Goal: Task Accomplishment & Management: Manage account settings

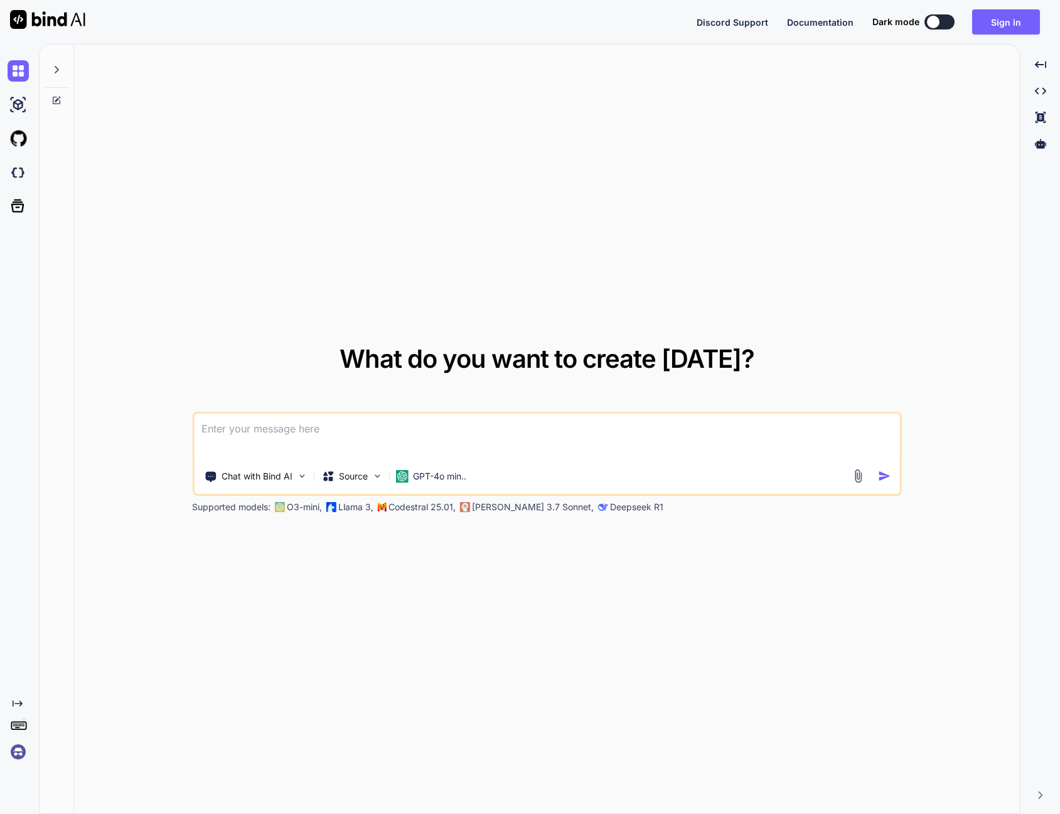
click at [943, 110] on div "What do you want to create today? Chat with Bind AI Source GPT-4o min.. Support…" at bounding box center [547, 430] width 946 height 770
click at [988, 24] on button "Sign in" at bounding box center [1006, 21] width 68 height 25
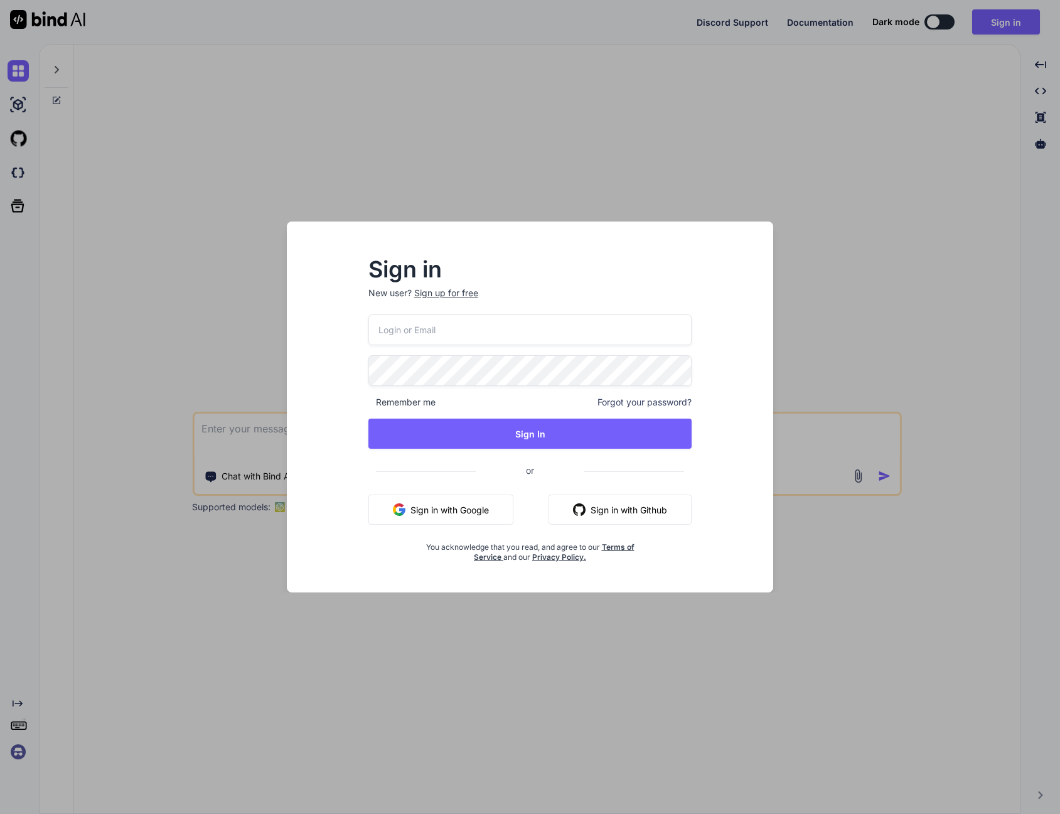
click at [483, 504] on button "Sign in with Google" at bounding box center [440, 509] width 145 height 30
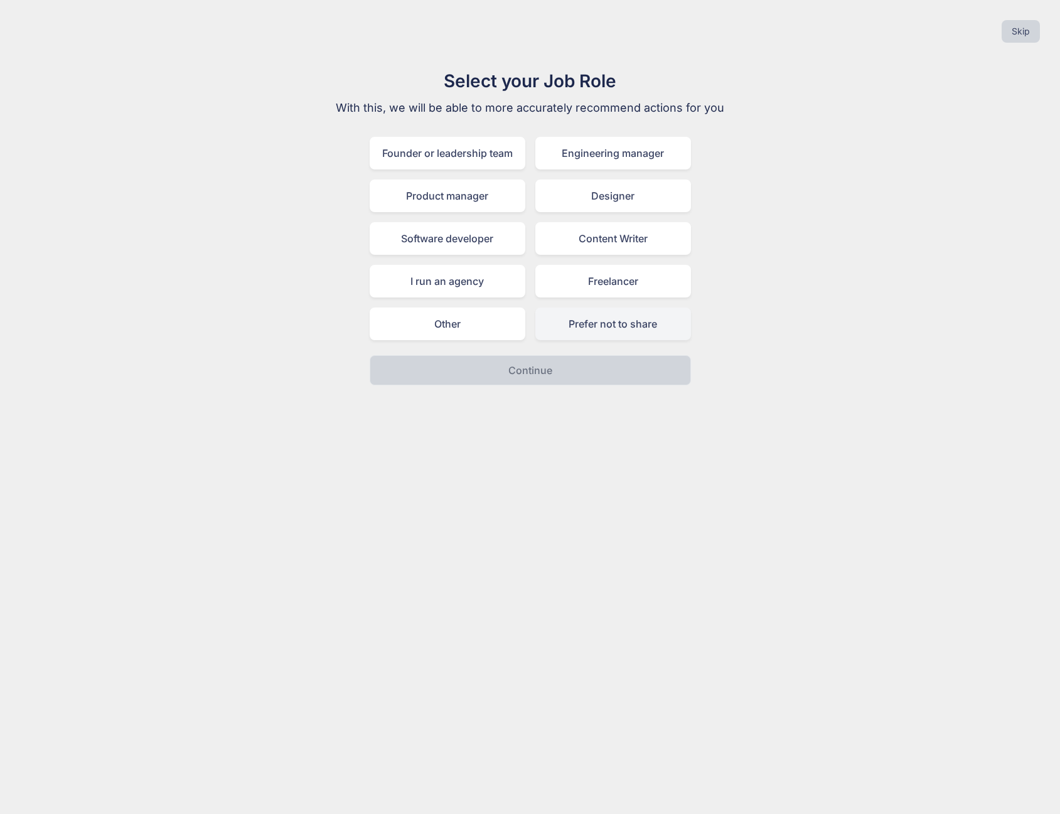
click at [614, 332] on div "Prefer not to share" at bounding box center [613, 323] width 156 height 33
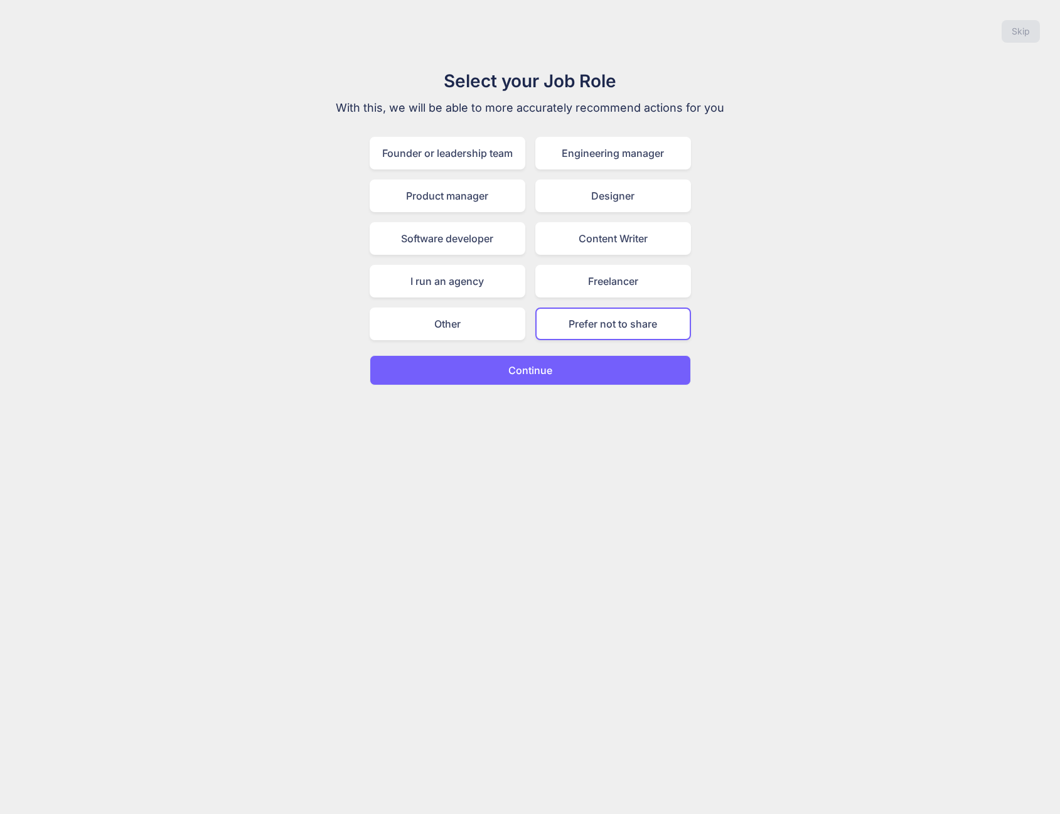
click at [604, 365] on button "Continue" at bounding box center [530, 370] width 321 height 30
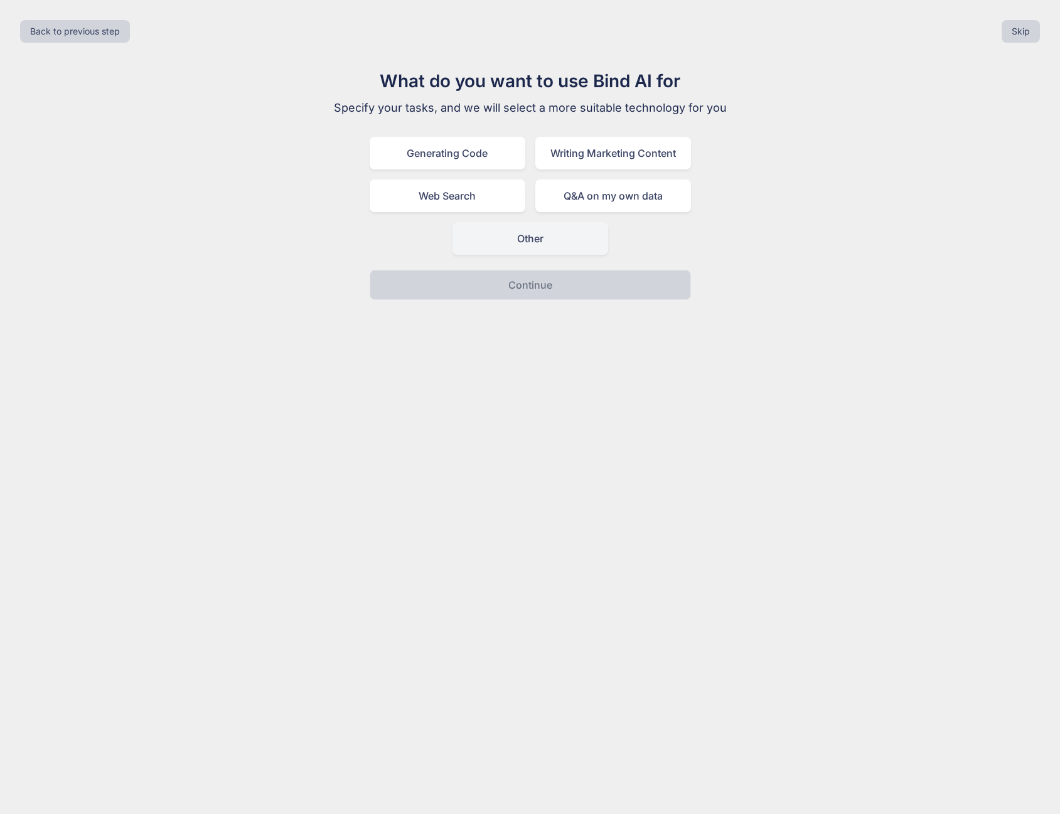
click at [558, 239] on div "Other" at bounding box center [530, 238] width 156 height 33
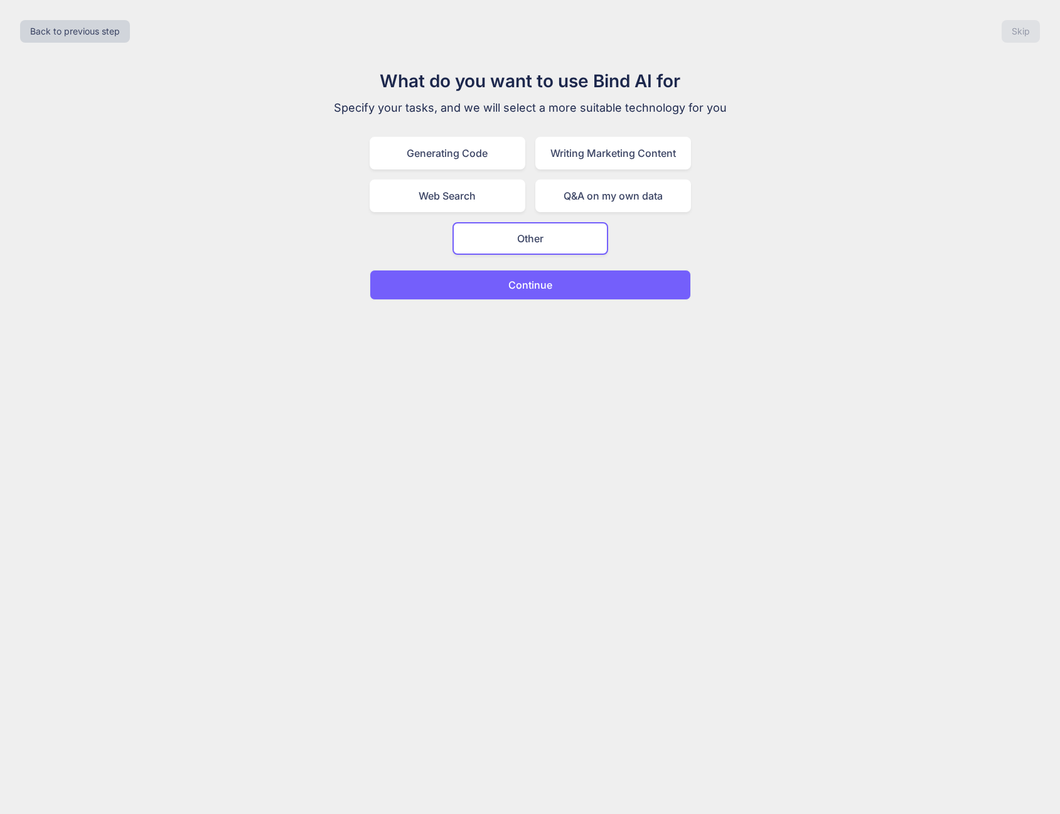
click at [576, 288] on button "Continue" at bounding box center [530, 285] width 321 height 30
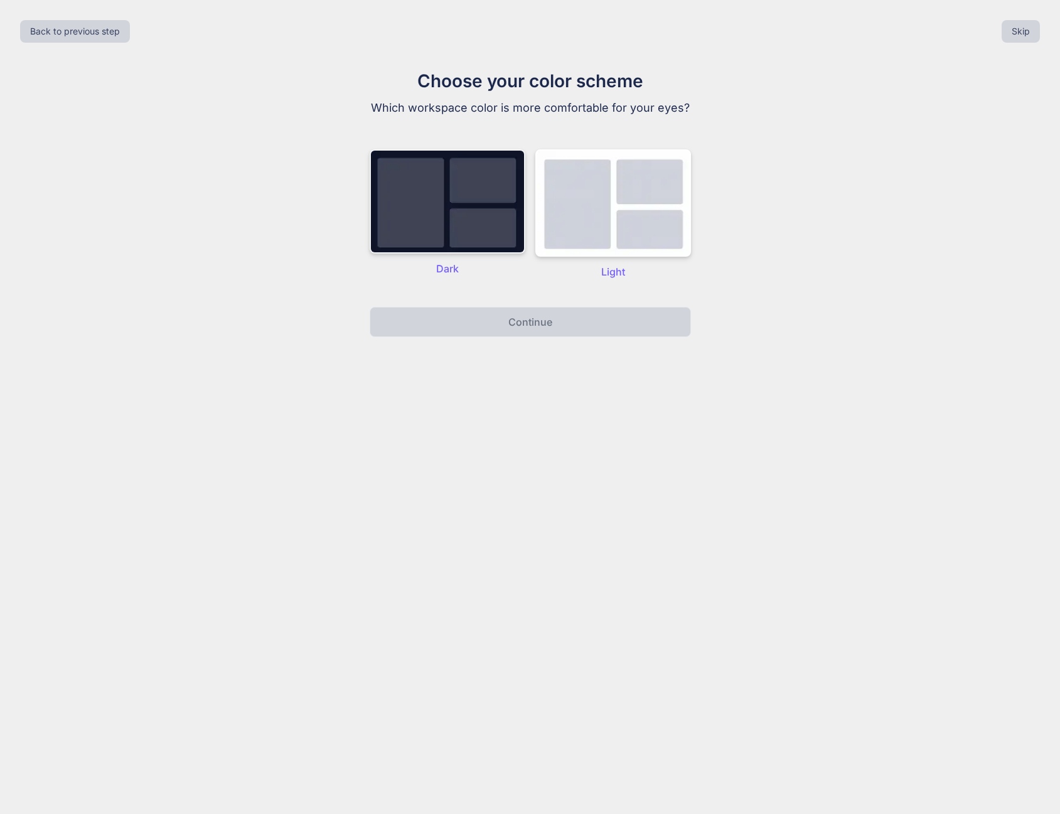
click at [484, 240] on img at bounding box center [448, 201] width 156 height 104
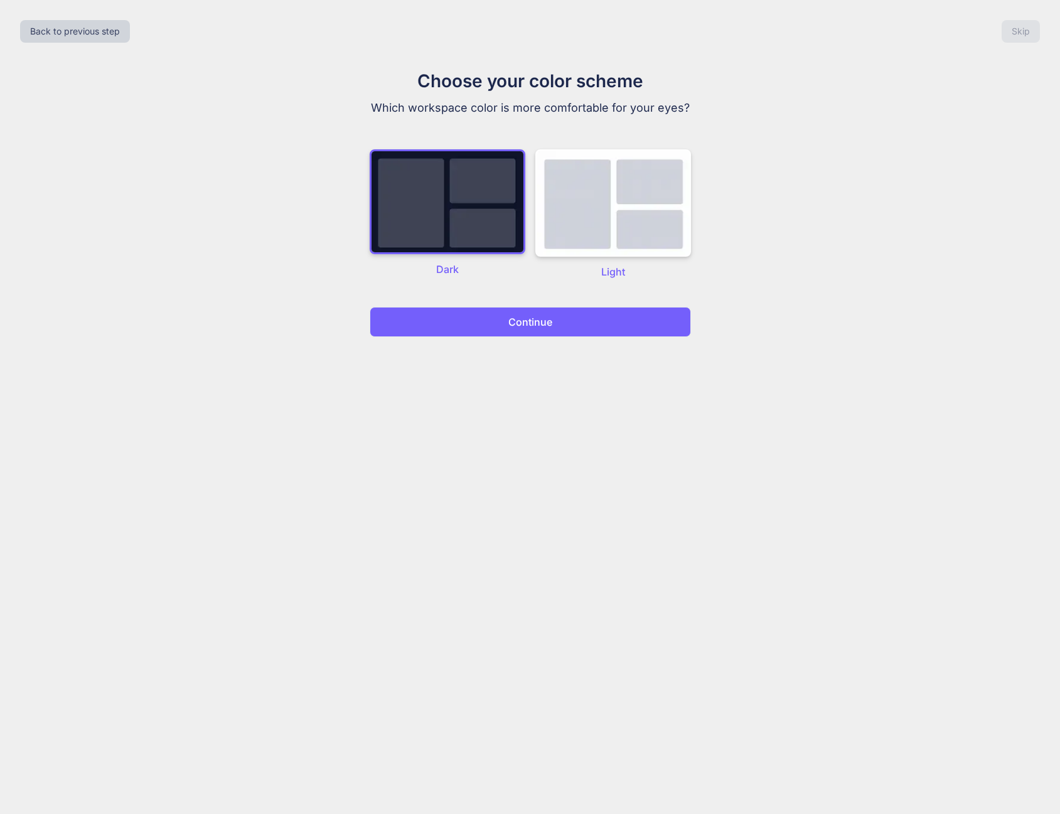
click at [524, 312] on button "Continue" at bounding box center [530, 322] width 321 height 30
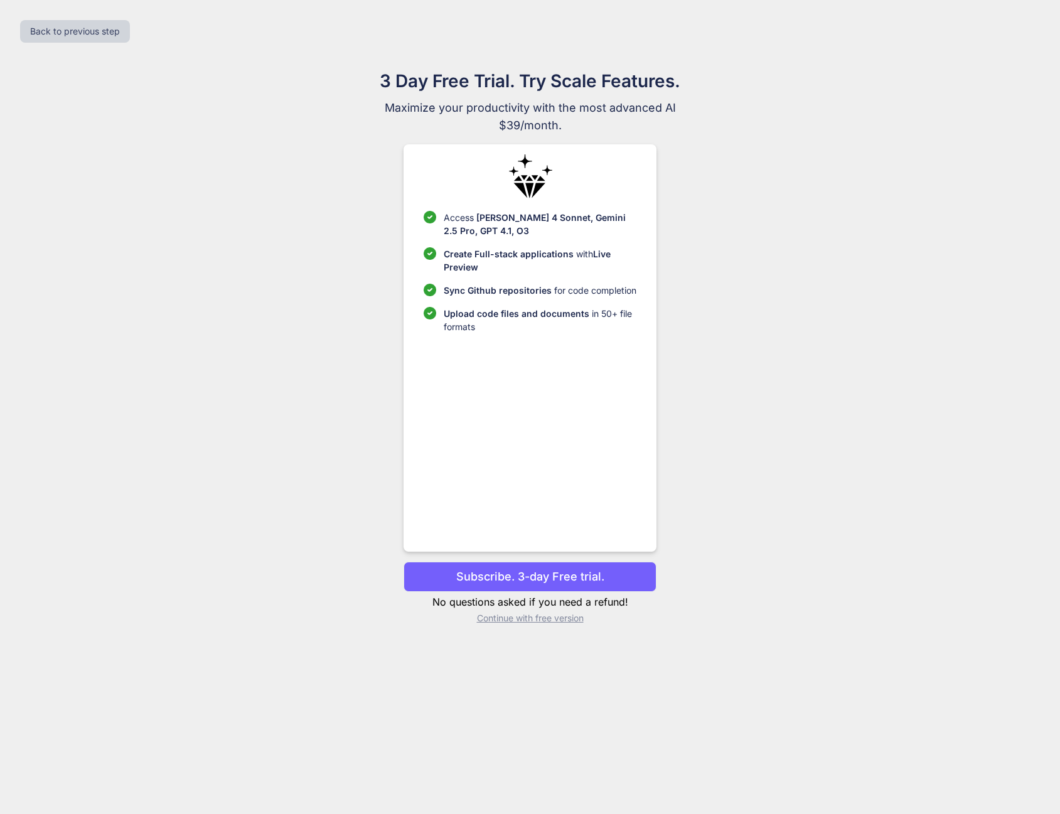
click at [528, 581] on p "Subscribe. 3-day Free trial." at bounding box center [530, 576] width 148 height 17
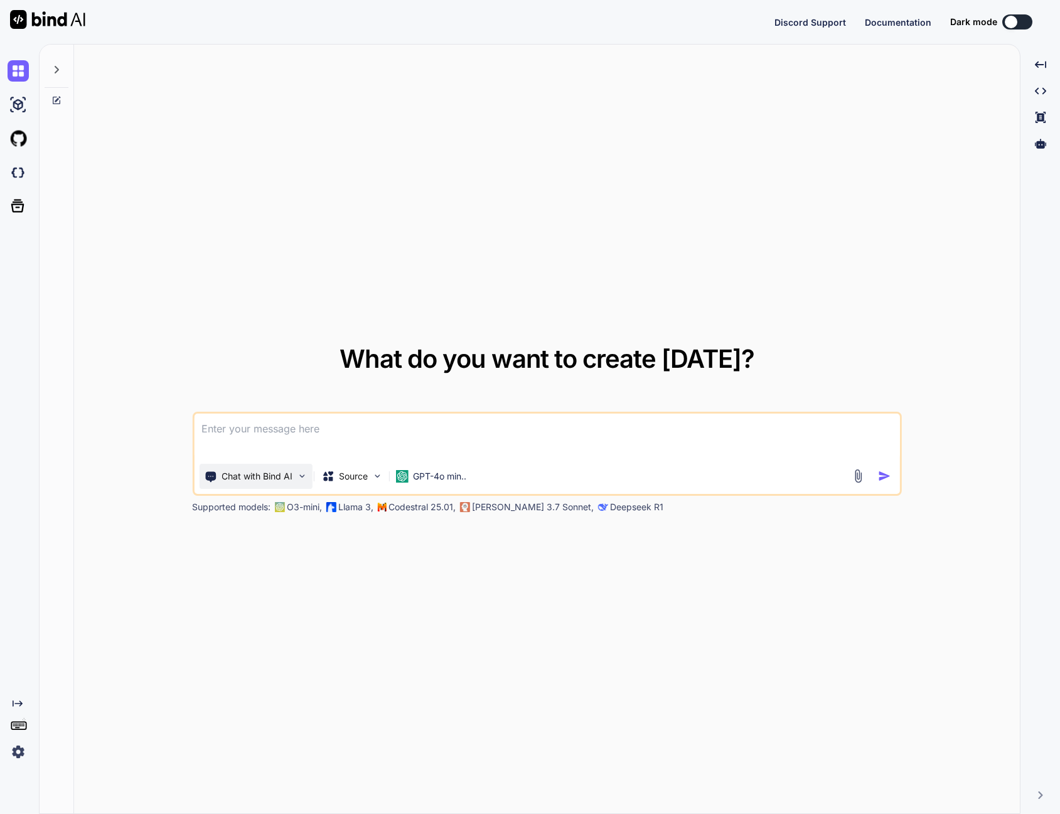
click at [294, 464] on div "Chat with Bind AI" at bounding box center [255, 476] width 113 height 25
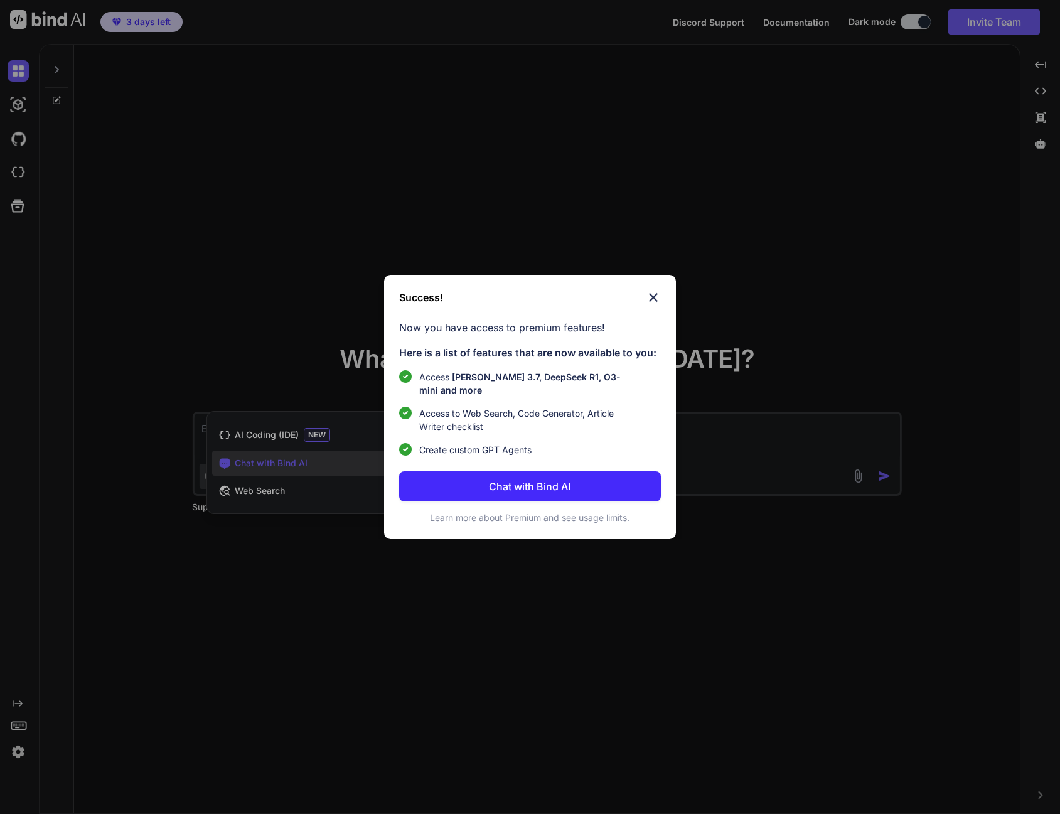
click at [658, 290] on img at bounding box center [653, 297] width 15 height 15
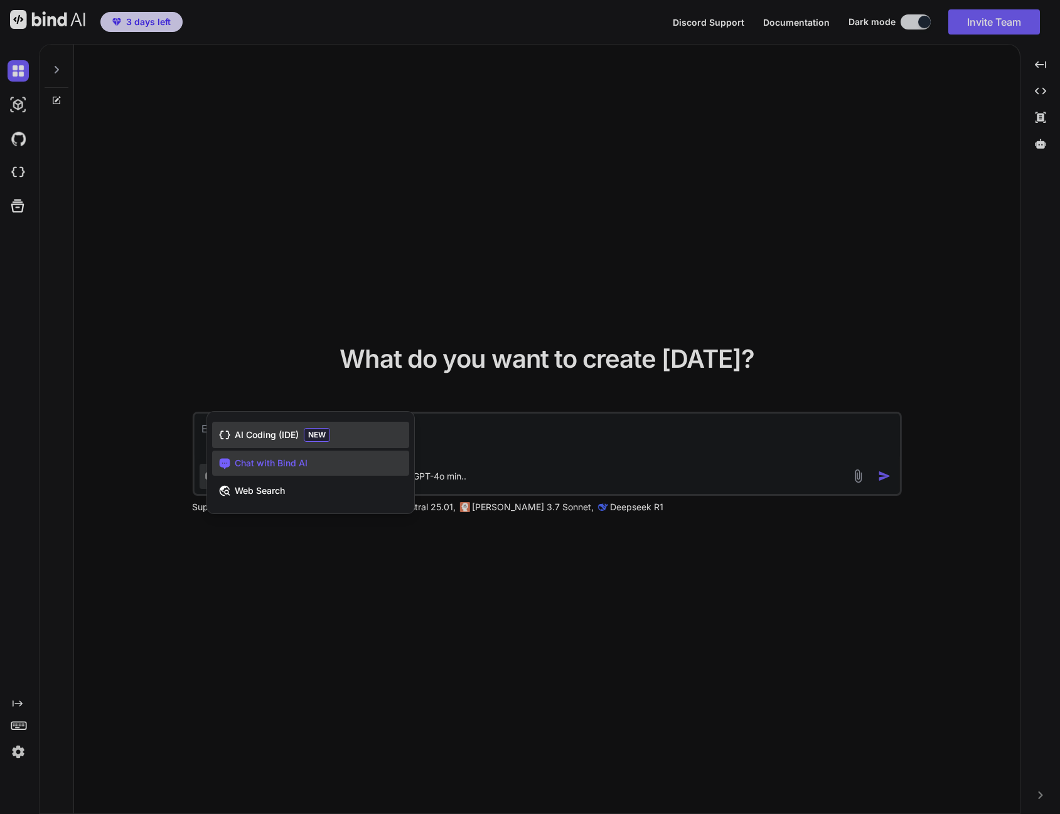
click at [340, 433] on div "AI Coding (IDE) NEW" at bounding box center [310, 435] width 197 height 26
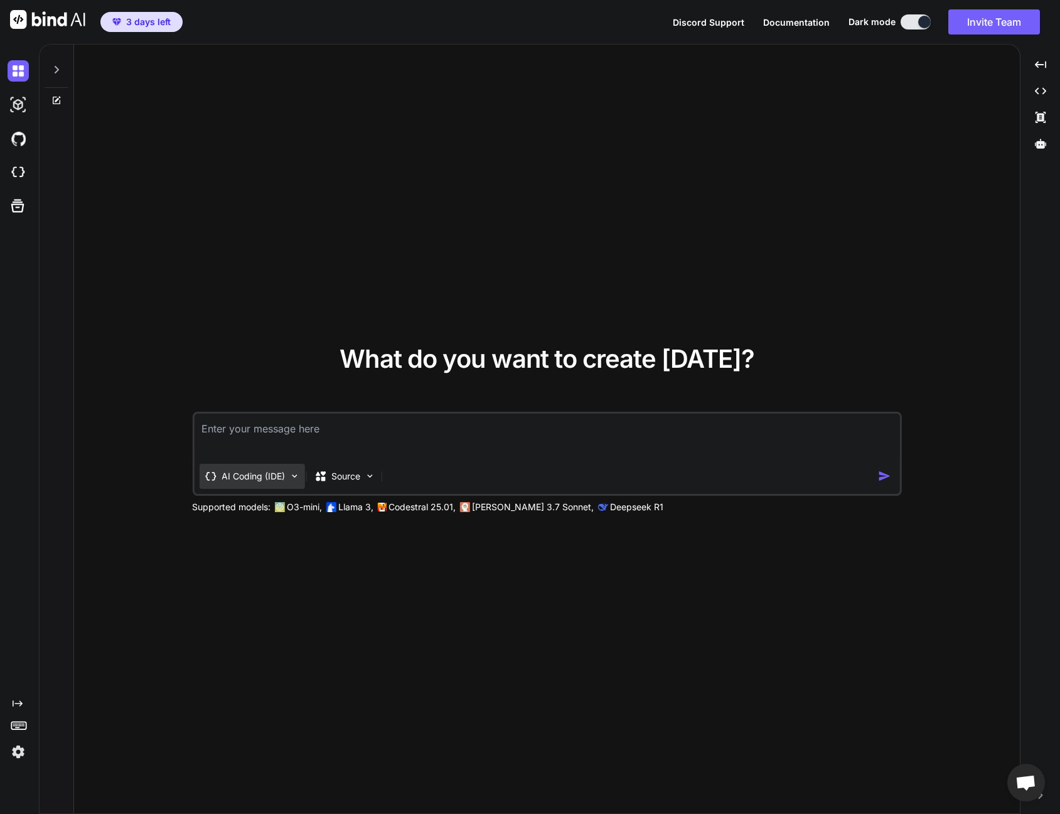
click at [274, 470] on p "AI Coding (IDE)" at bounding box center [253, 476] width 63 height 13
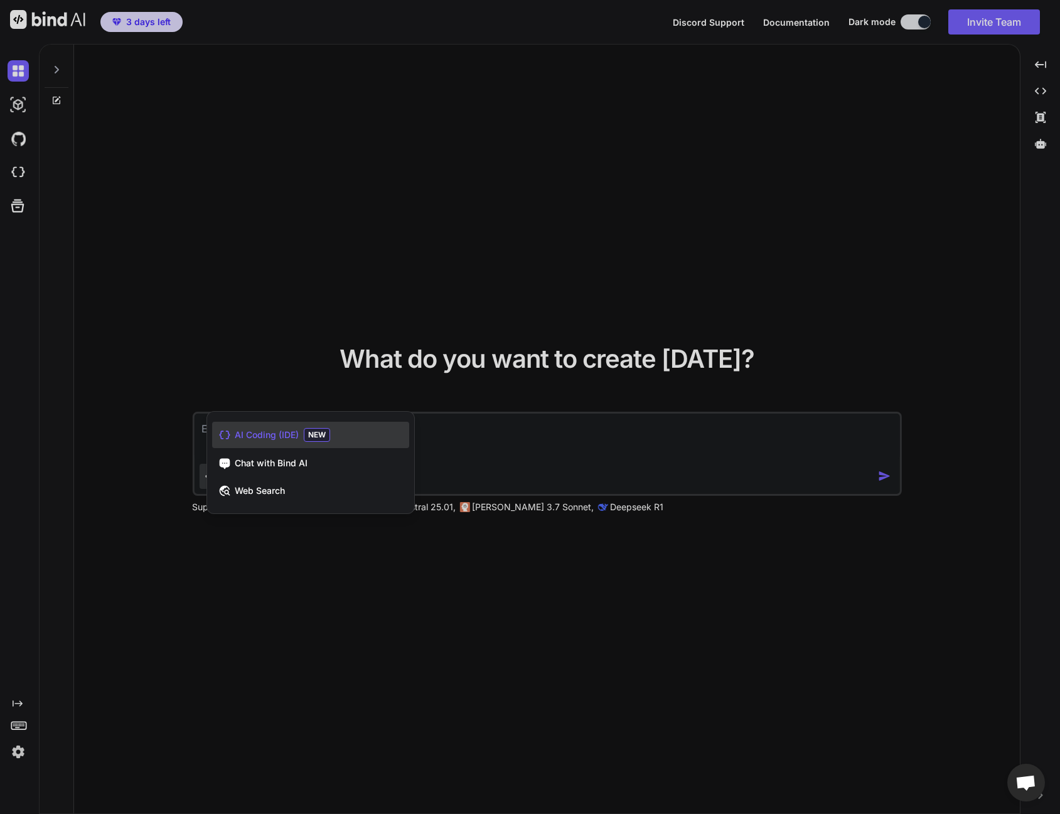
click at [292, 428] on div "AI Coding (IDE) NEW" at bounding box center [310, 435] width 197 height 26
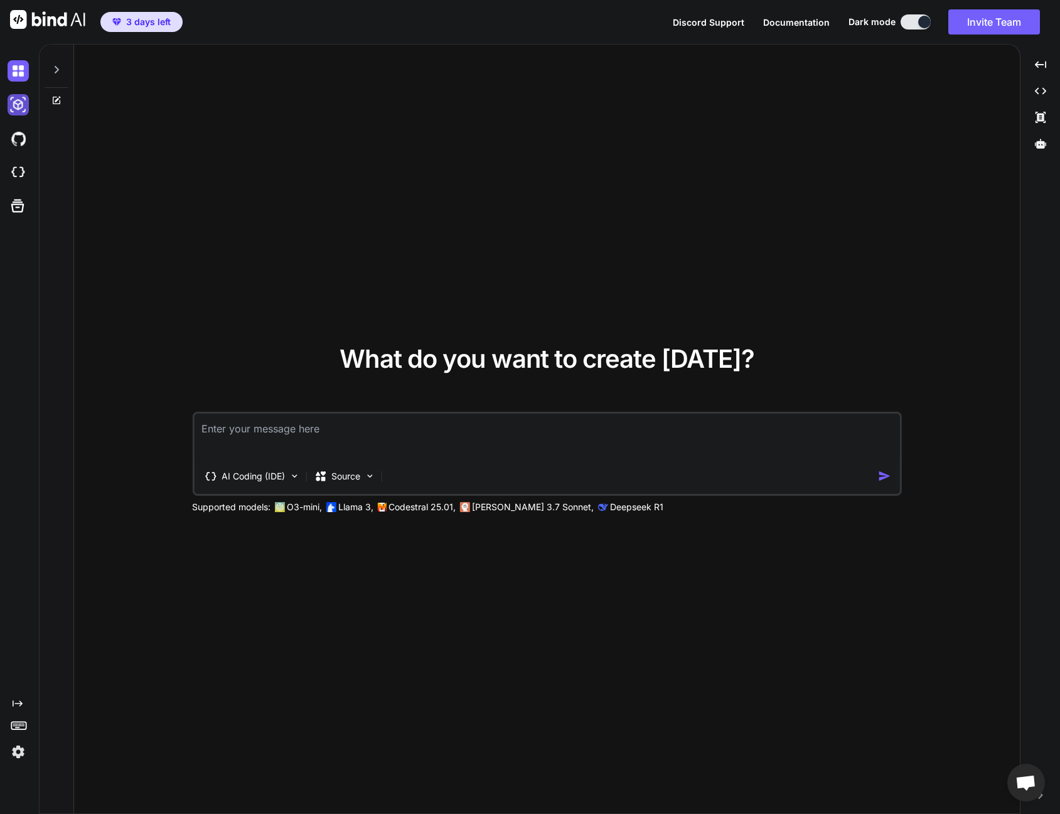
click at [22, 109] on img at bounding box center [18, 104] width 21 height 21
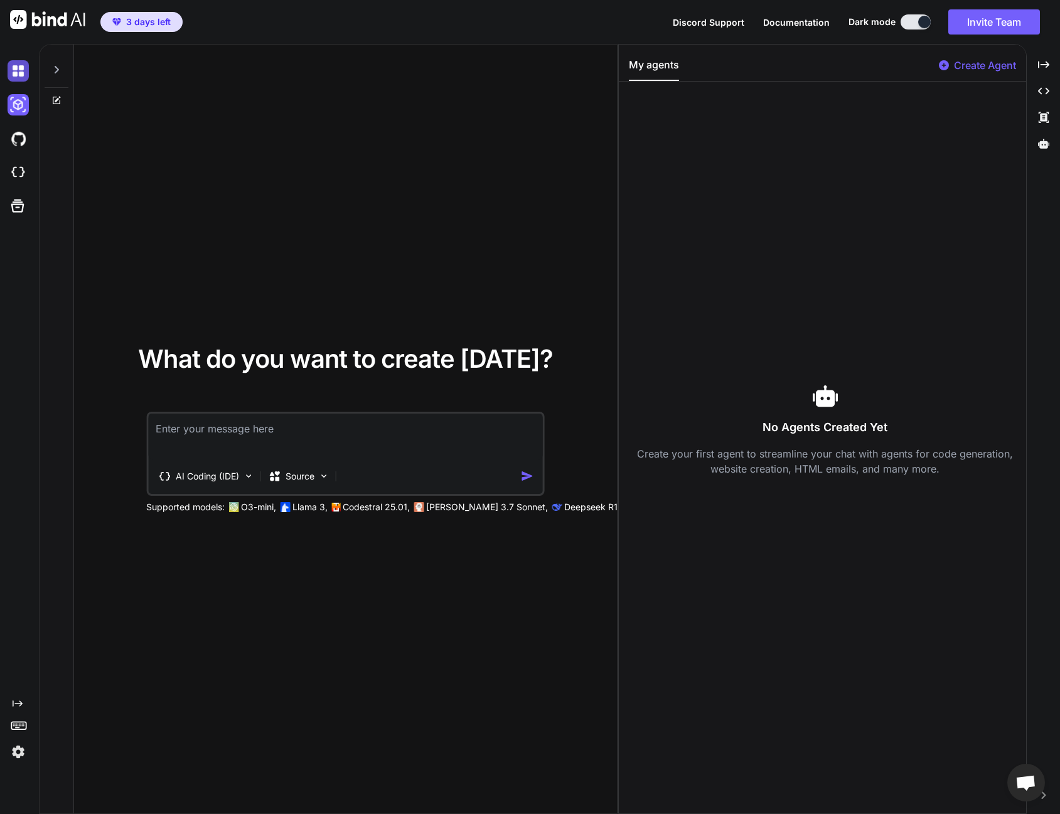
click at [16, 79] on img at bounding box center [18, 70] width 21 height 21
click at [276, 433] on textarea at bounding box center [345, 437] width 394 height 46
click at [303, 479] on p "Source" at bounding box center [300, 476] width 29 height 13
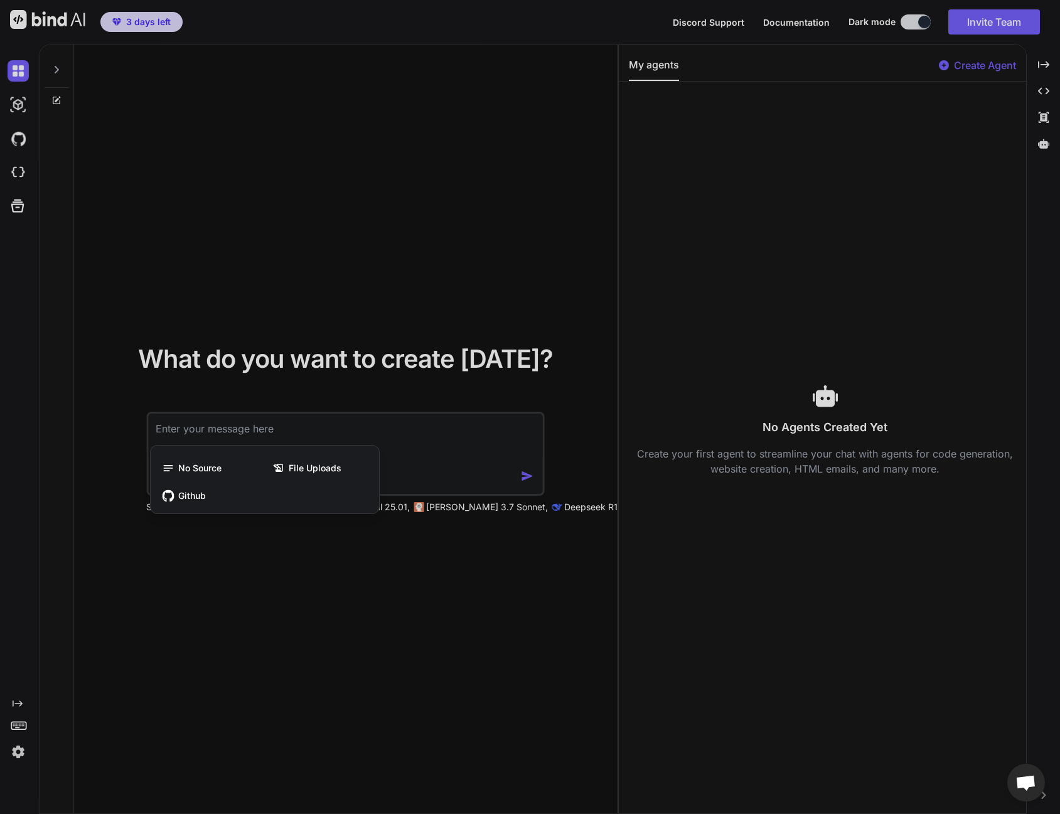
click at [302, 416] on div at bounding box center [530, 407] width 1060 height 814
type textarea "x"
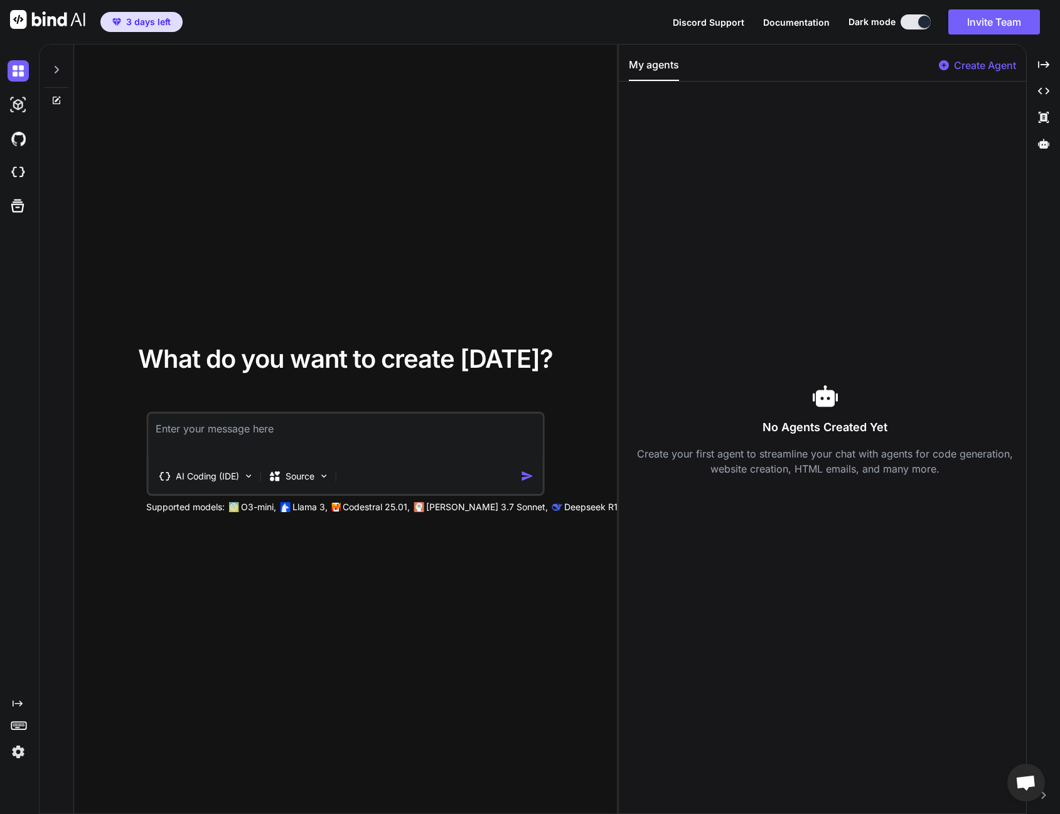
click at [293, 427] on textarea at bounding box center [345, 437] width 394 height 46
type textarea "c"
type textarea "x"
type textarea "cr"
type textarea "x"
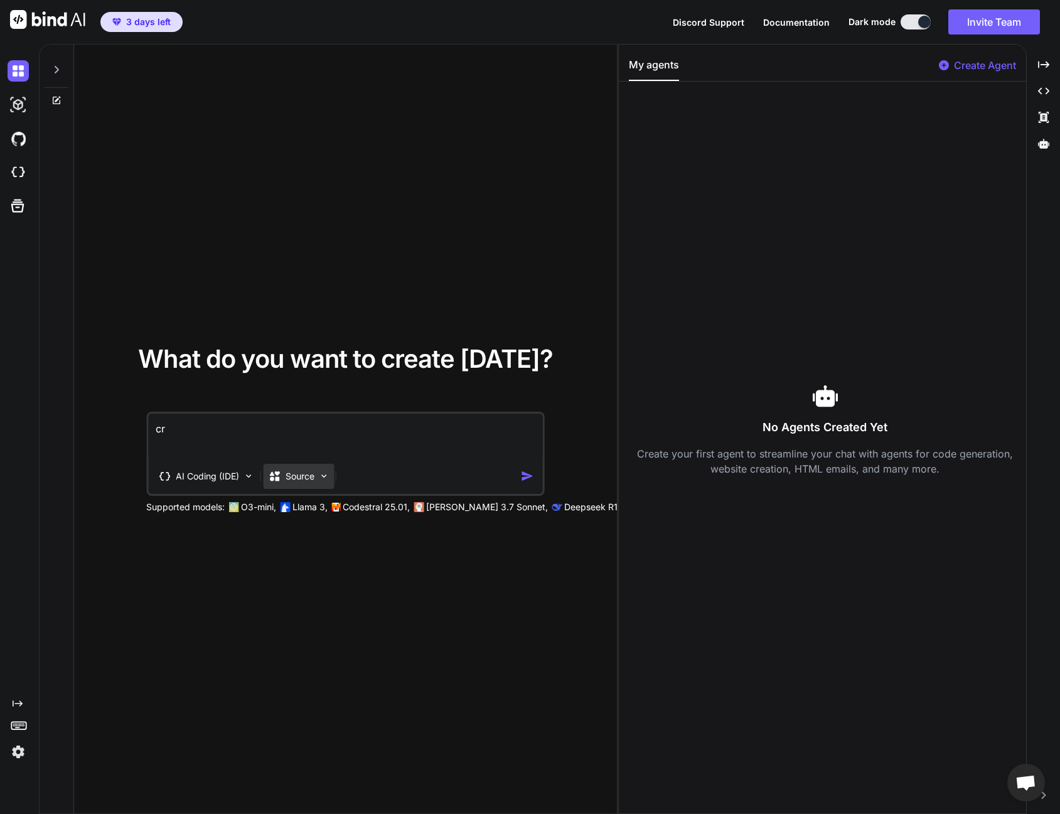
type textarea "cre"
type textarea "x"
type textarea "crea"
type textarea "x"
type textarea "creat"
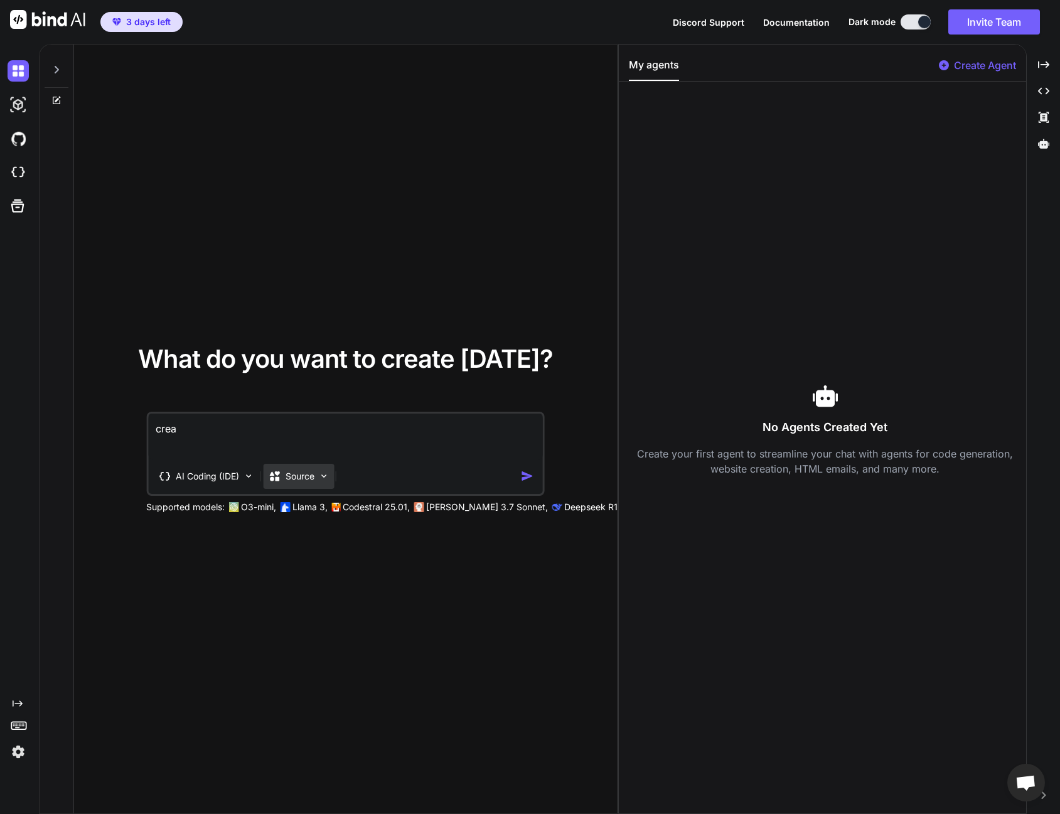
type textarea "x"
type textarea "create"
type textarea "x"
type textarea "create"
drag, startPoint x: 31, startPoint y: 190, endPoint x: 12, endPoint y: 175, distance: 23.7
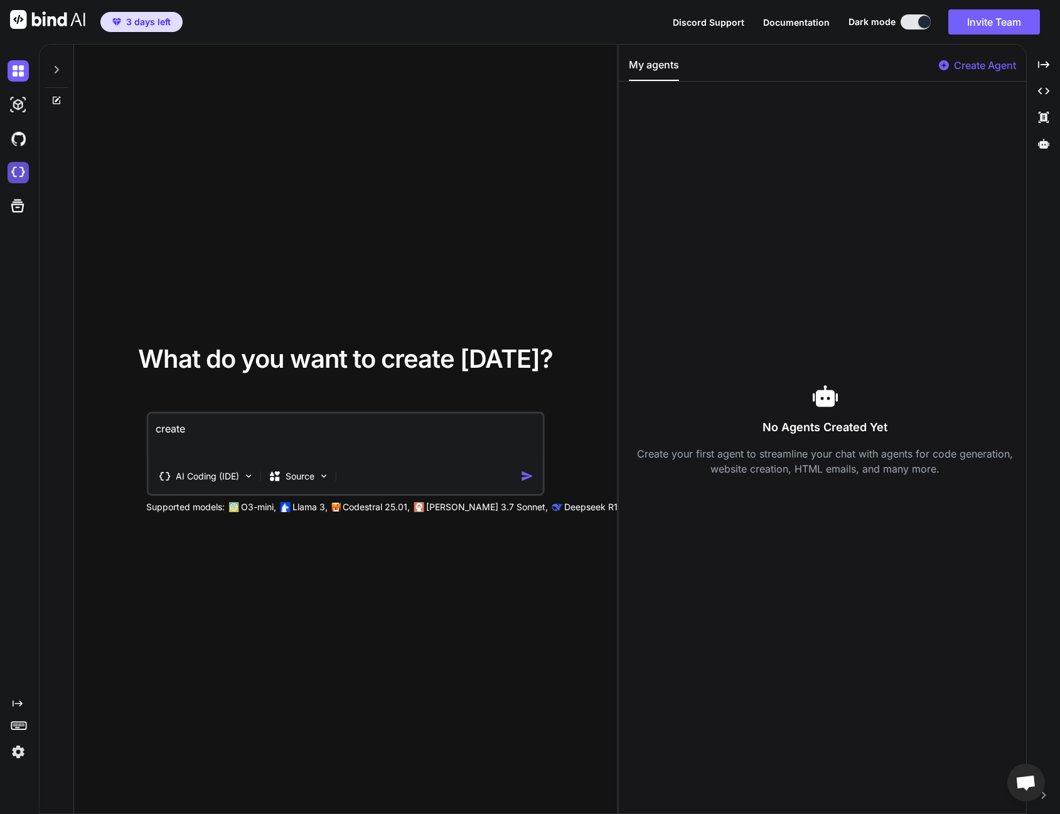
click at [25, 187] on div at bounding box center [17, 138] width 34 height 168
click at [12, 175] on img at bounding box center [18, 172] width 21 height 21
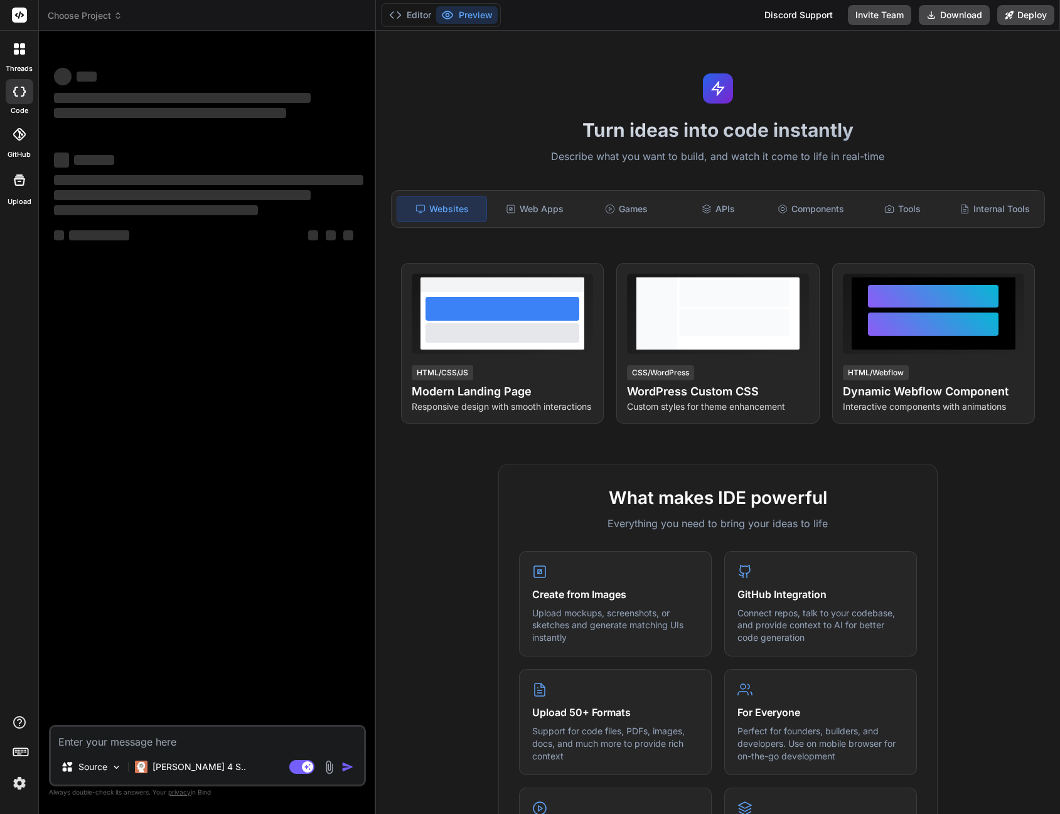
click at [407, 26] on div "Editor Preview" at bounding box center [441, 15] width 120 height 24
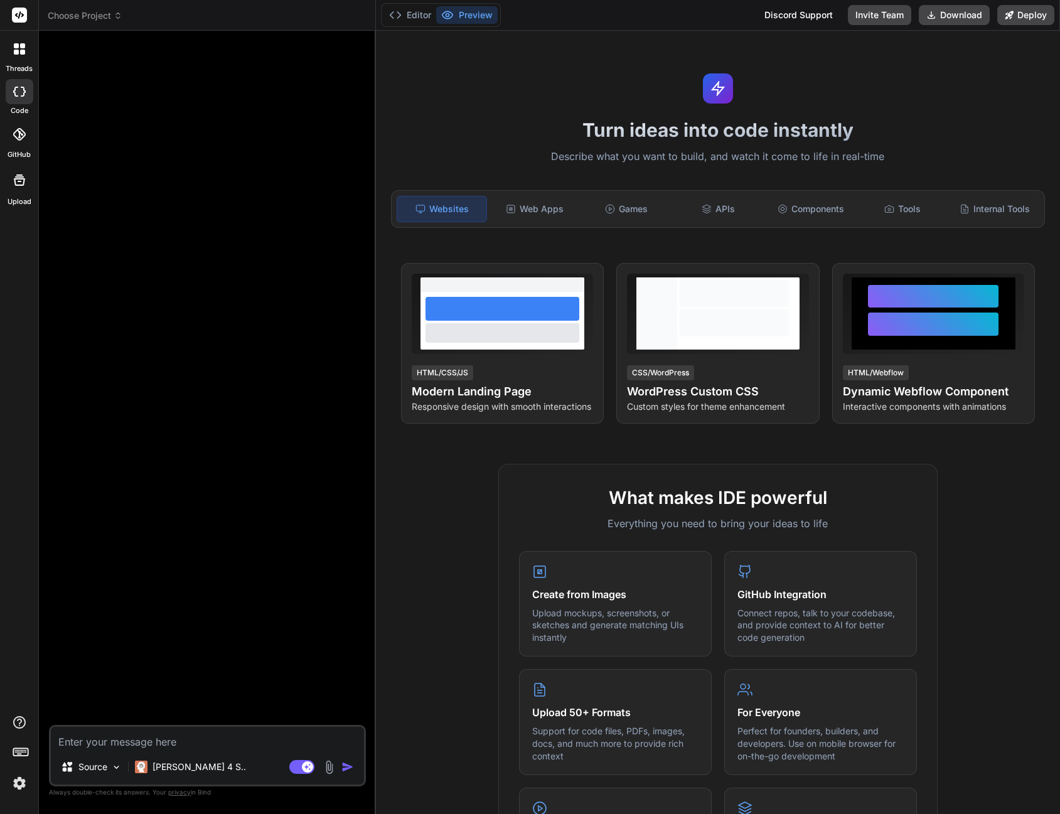
type textarea "x"
click at [180, 764] on p "[PERSON_NAME] 4 S.." at bounding box center [198, 767] width 93 height 13
click at [181, 764] on p "[PERSON_NAME] 4 S.." at bounding box center [198, 767] width 93 height 13
click at [183, 776] on div "[PERSON_NAME] 4 S.." at bounding box center [190, 766] width 121 height 25
click at [183, 773] on div "[PERSON_NAME] 4 S.." at bounding box center [190, 766] width 121 height 25
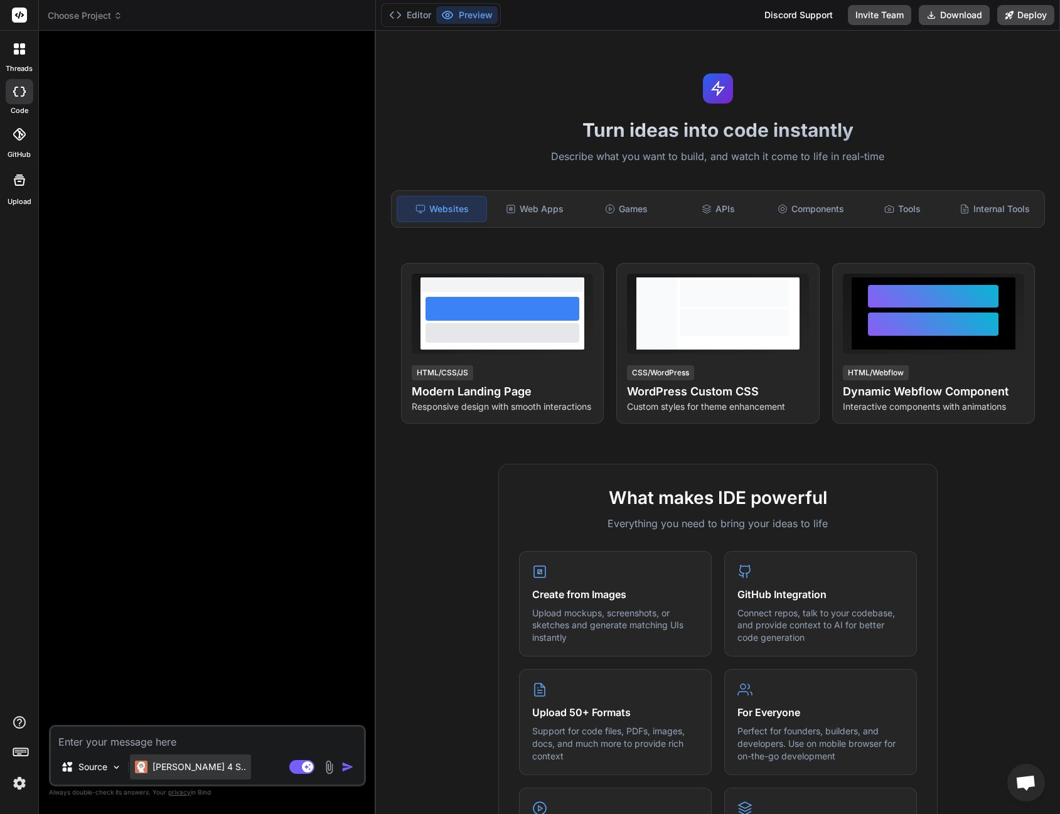
click at [131, 758] on div "[PERSON_NAME] 4 S.." at bounding box center [190, 766] width 121 height 25
click at [206, 452] on div at bounding box center [208, 383] width 314 height 684
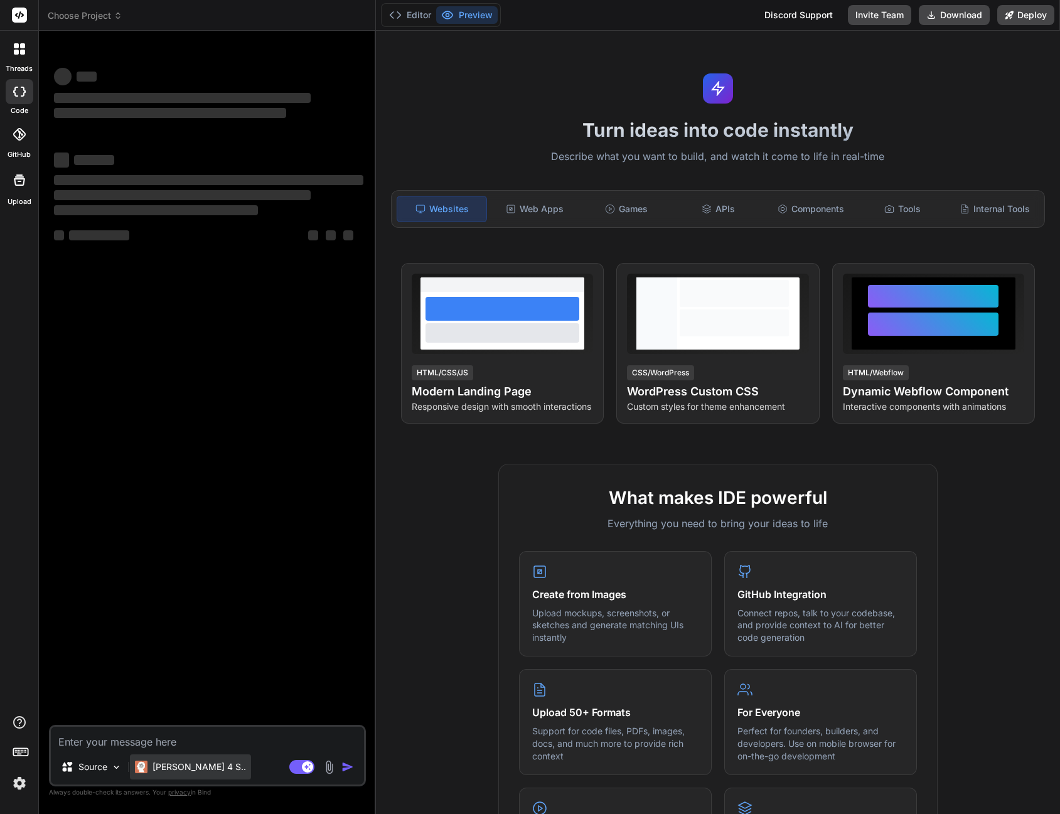
click at [186, 764] on p "[PERSON_NAME] 4 S.." at bounding box center [198, 767] width 93 height 13
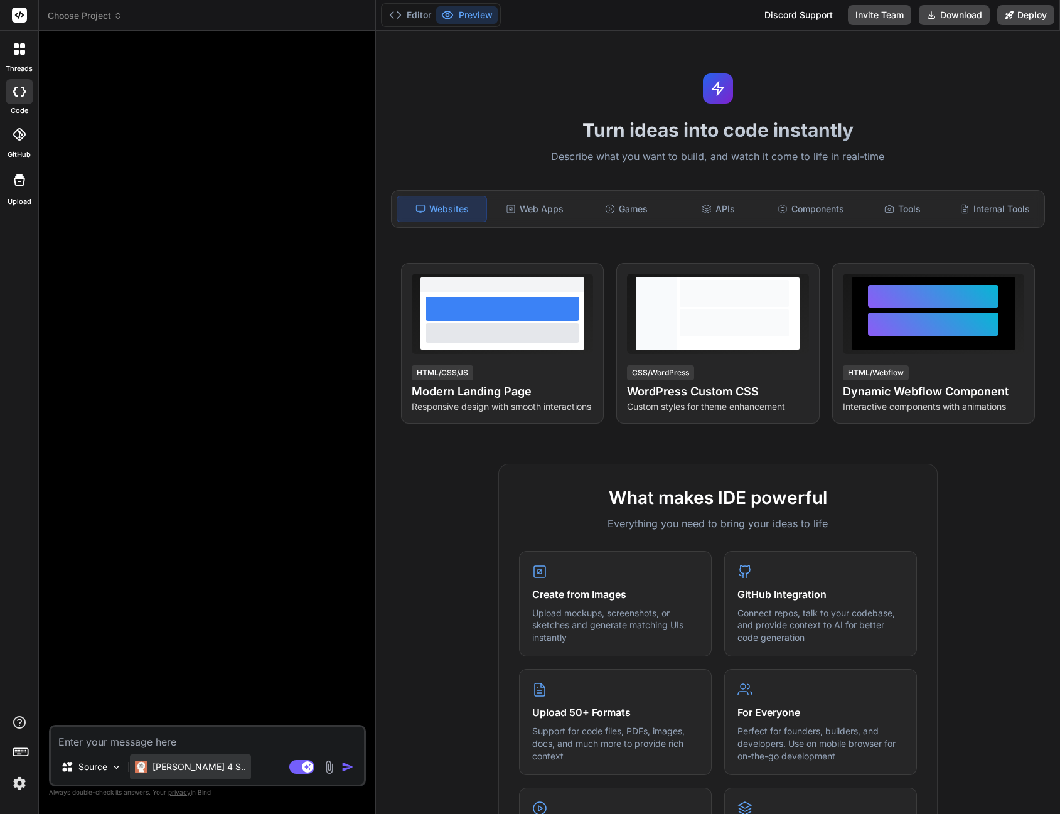
type textarea "x"
click at [186, 764] on p "[PERSON_NAME] 4 S.." at bounding box center [198, 767] width 93 height 13
click at [164, 772] on p "[PERSON_NAME] 4 S.." at bounding box center [198, 767] width 93 height 13
click at [152, 768] on div "[PERSON_NAME] 4 S.." at bounding box center [190, 767] width 111 height 13
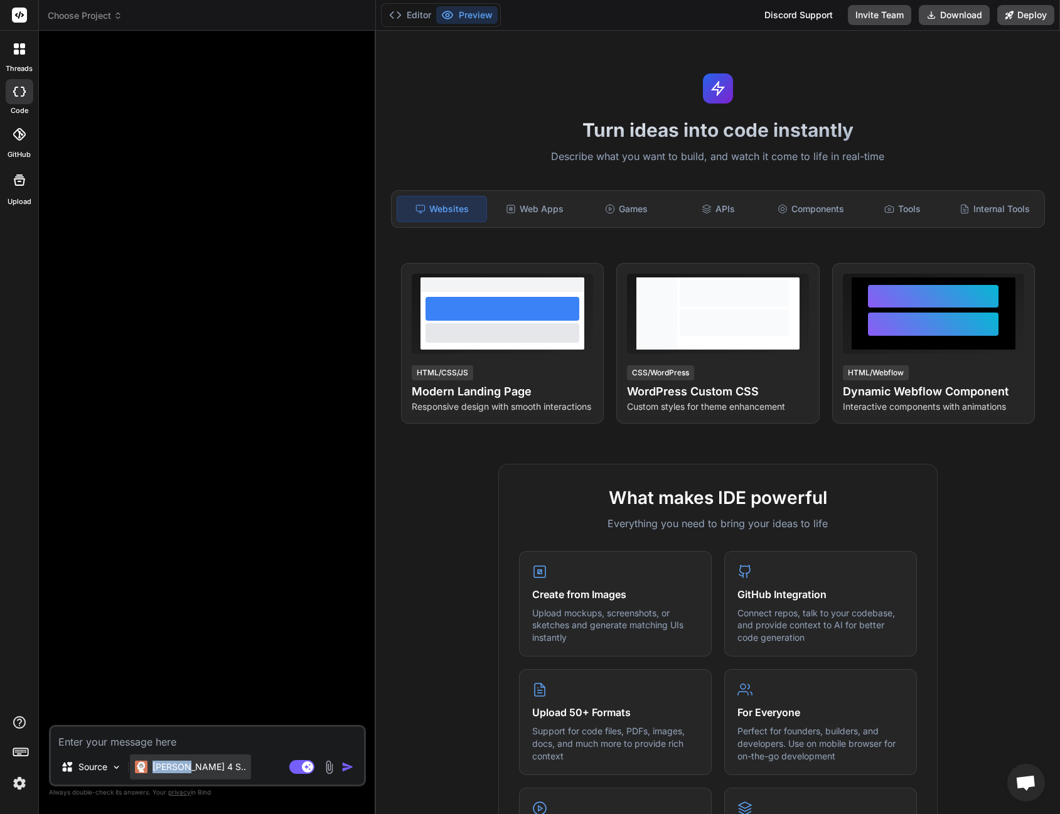
click at [152, 768] on div "[PERSON_NAME] 4 S.." at bounding box center [190, 767] width 111 height 13
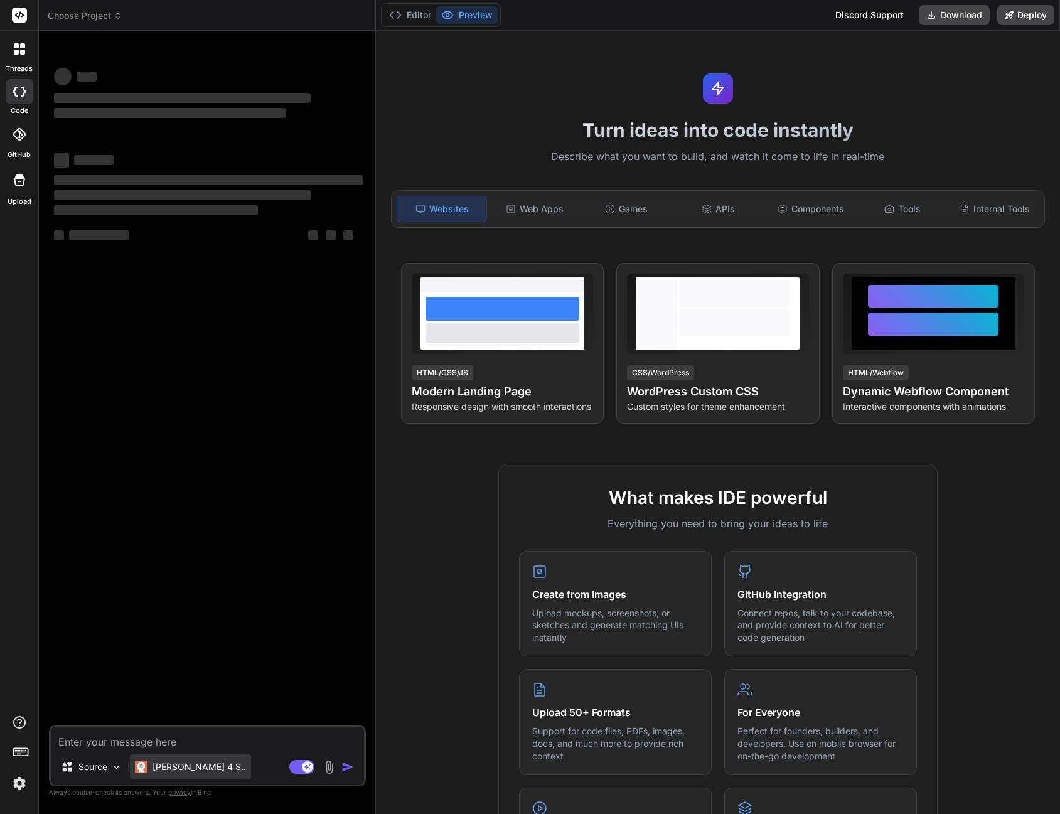
click at [179, 759] on div "[PERSON_NAME] 4 S.." at bounding box center [190, 766] width 121 height 25
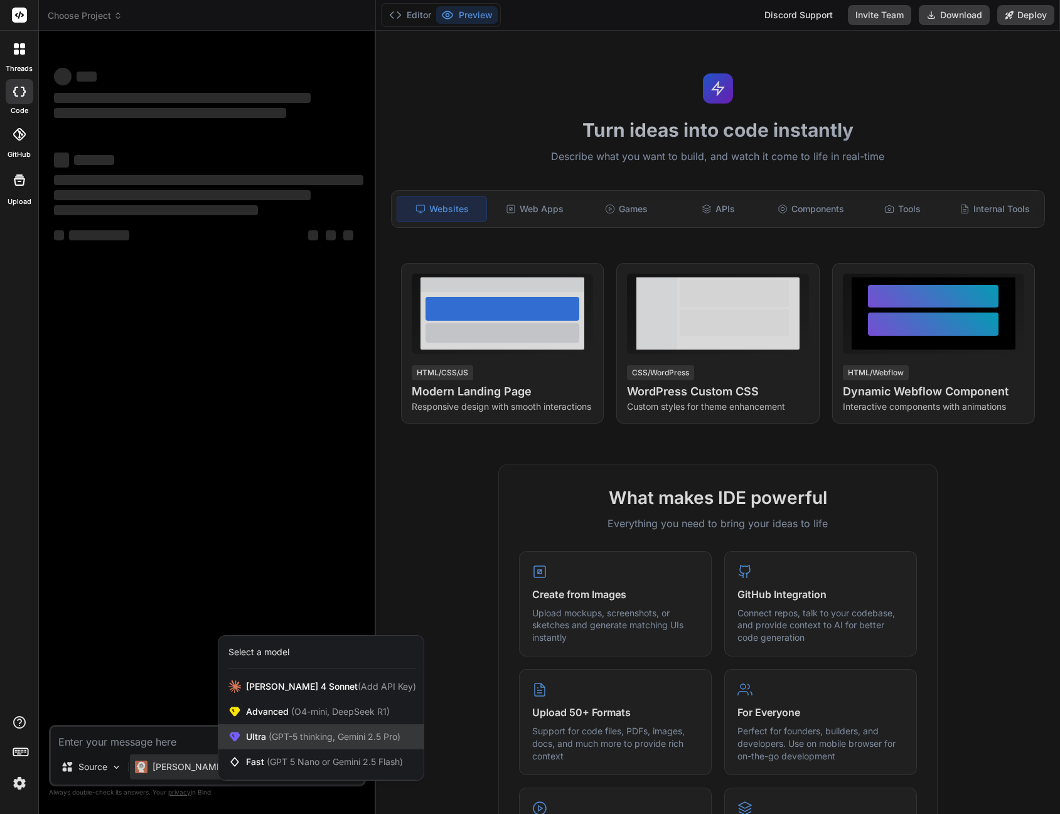
click at [248, 740] on span "Ultra (GPT-5 thinking, Gemini 2.5 Pro)" at bounding box center [323, 736] width 154 height 13
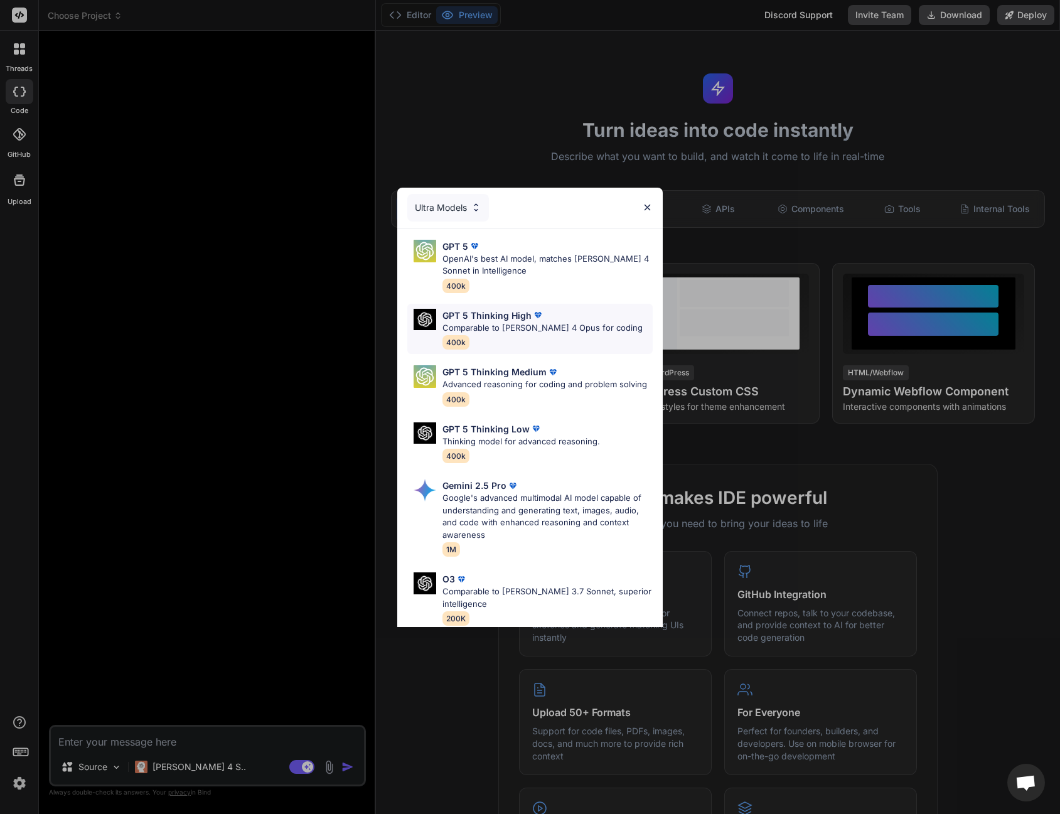
click at [547, 333] on p "Comparable to [PERSON_NAME] 4 Opus for coding" at bounding box center [542, 328] width 200 height 13
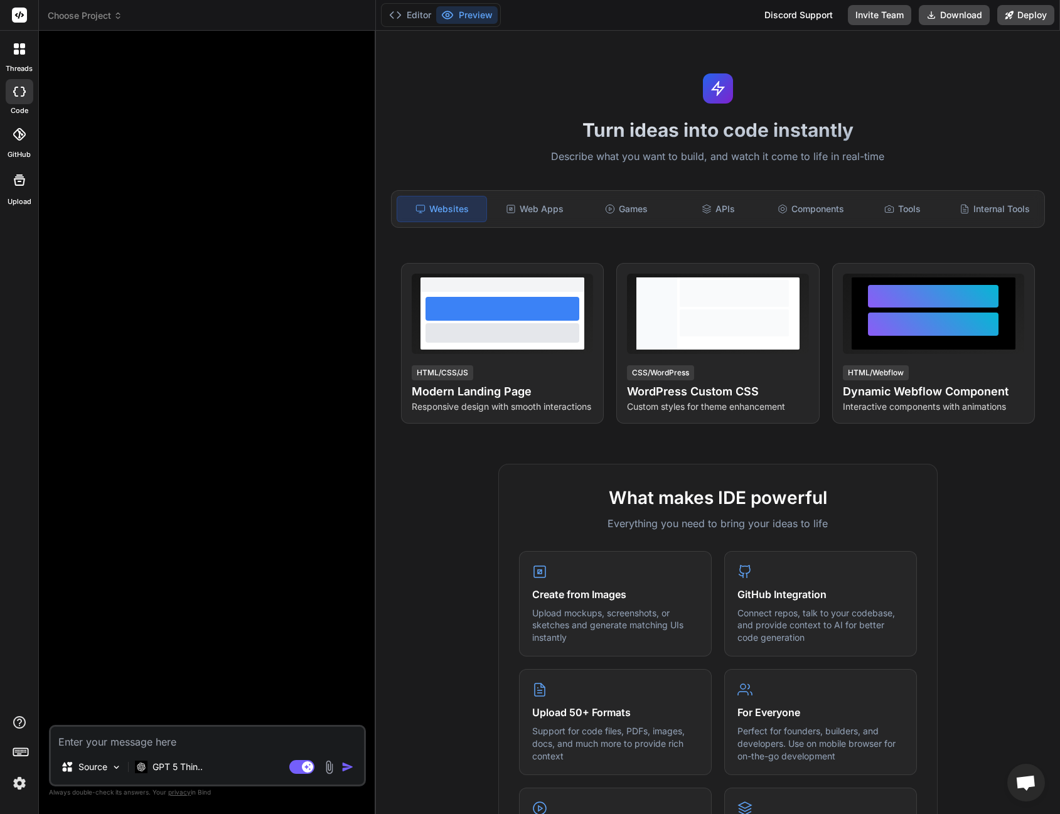
click at [196, 749] on textarea at bounding box center [207, 738] width 313 height 23
type textarea "x"
type textarea "c"
type textarea "x"
type textarea "cr"
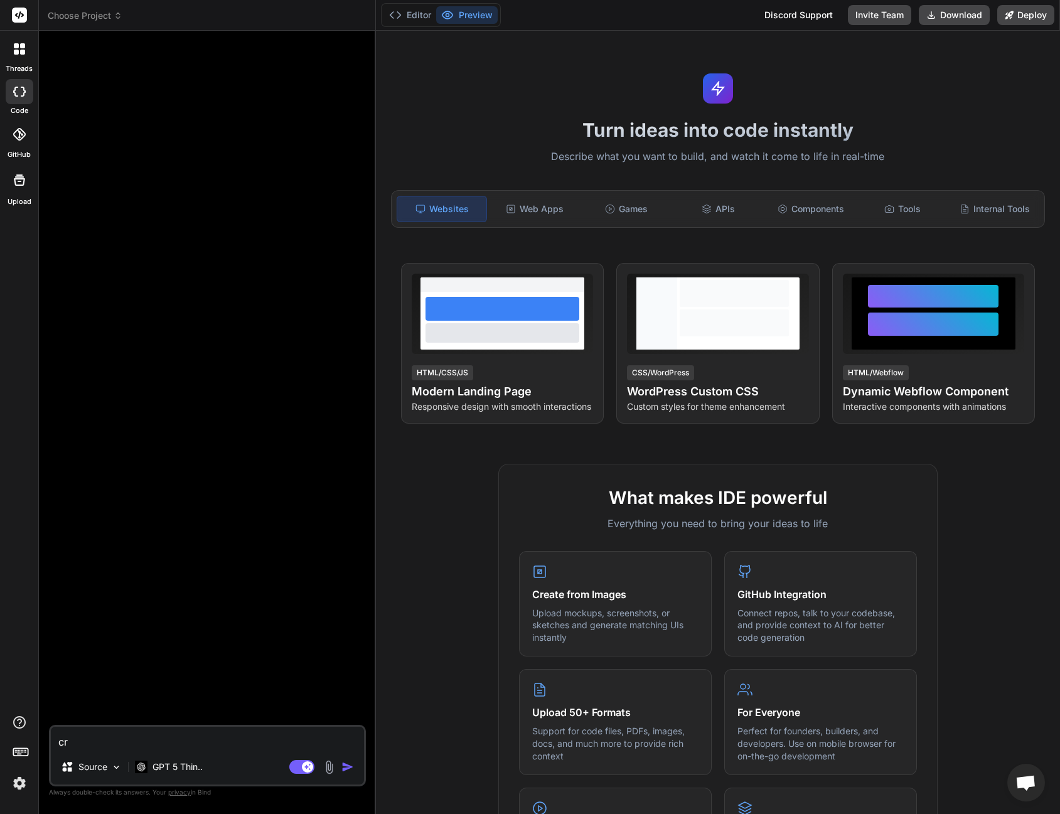
type textarea "x"
type textarea "cre"
type textarea "x"
type textarea "crea"
type textarea "x"
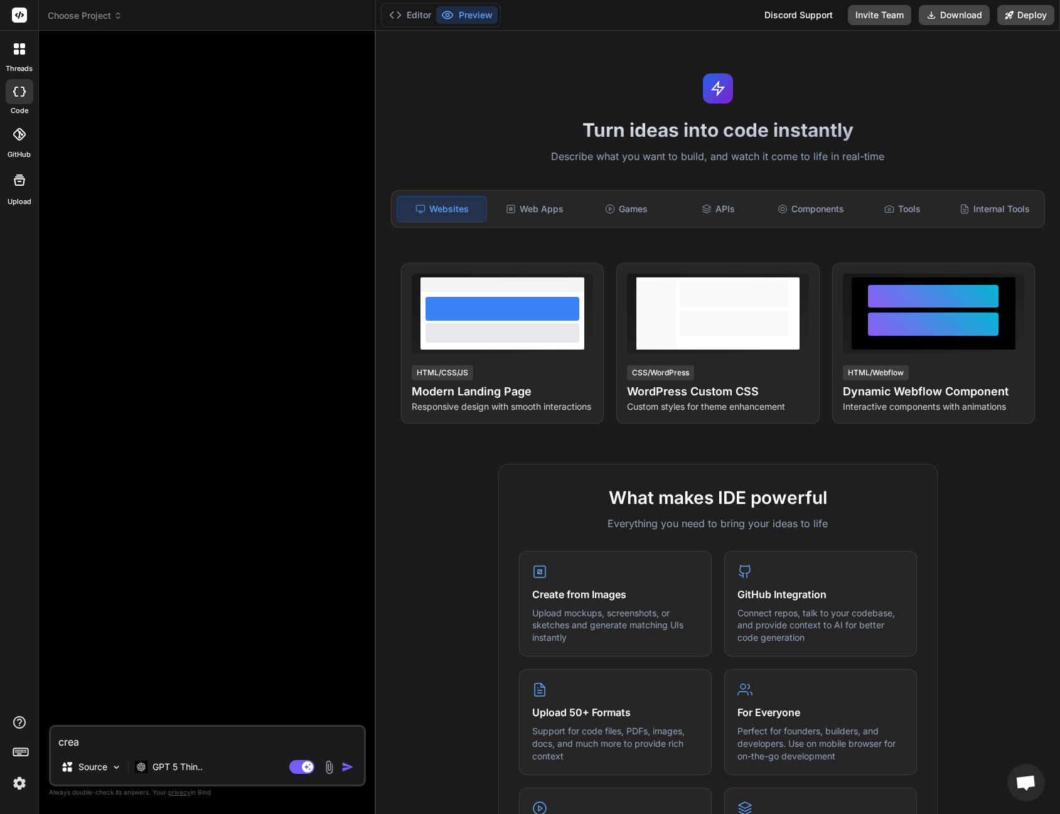
type textarea "creat"
type textarea "x"
type textarea "create"
type textarea "x"
type textarea "create"
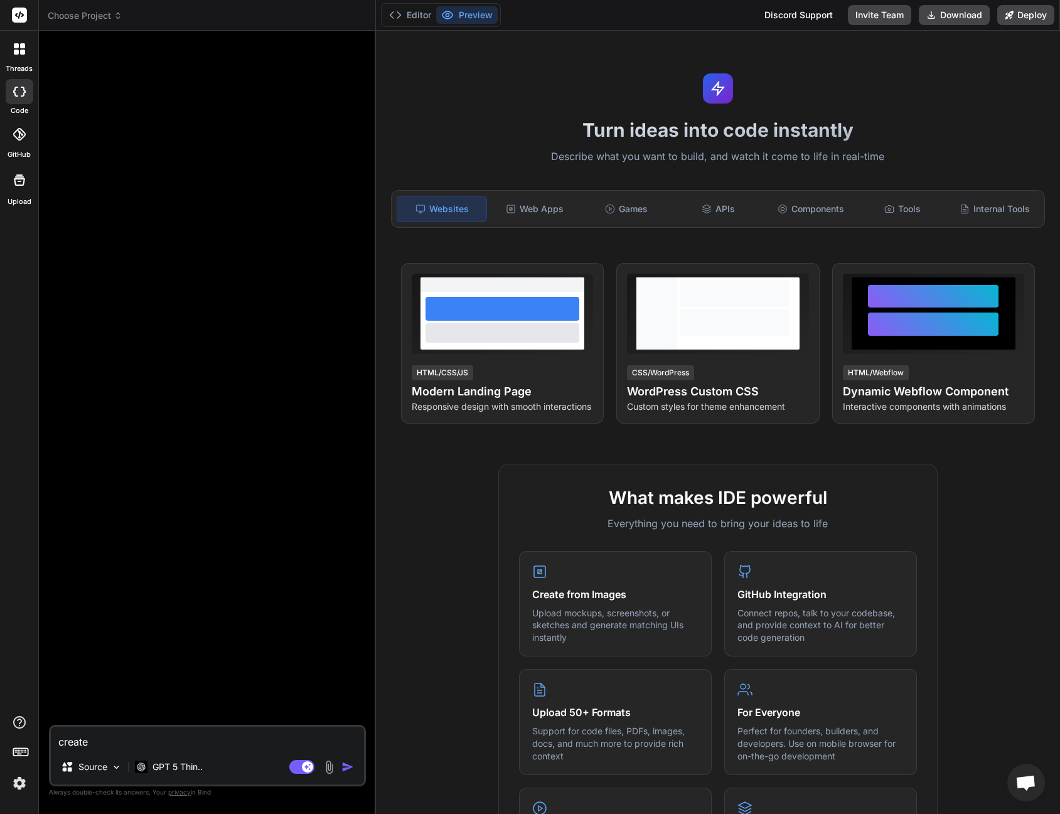
type textarea "x"
type textarea "create a"
type textarea "x"
type textarea "create a"
type textarea "x"
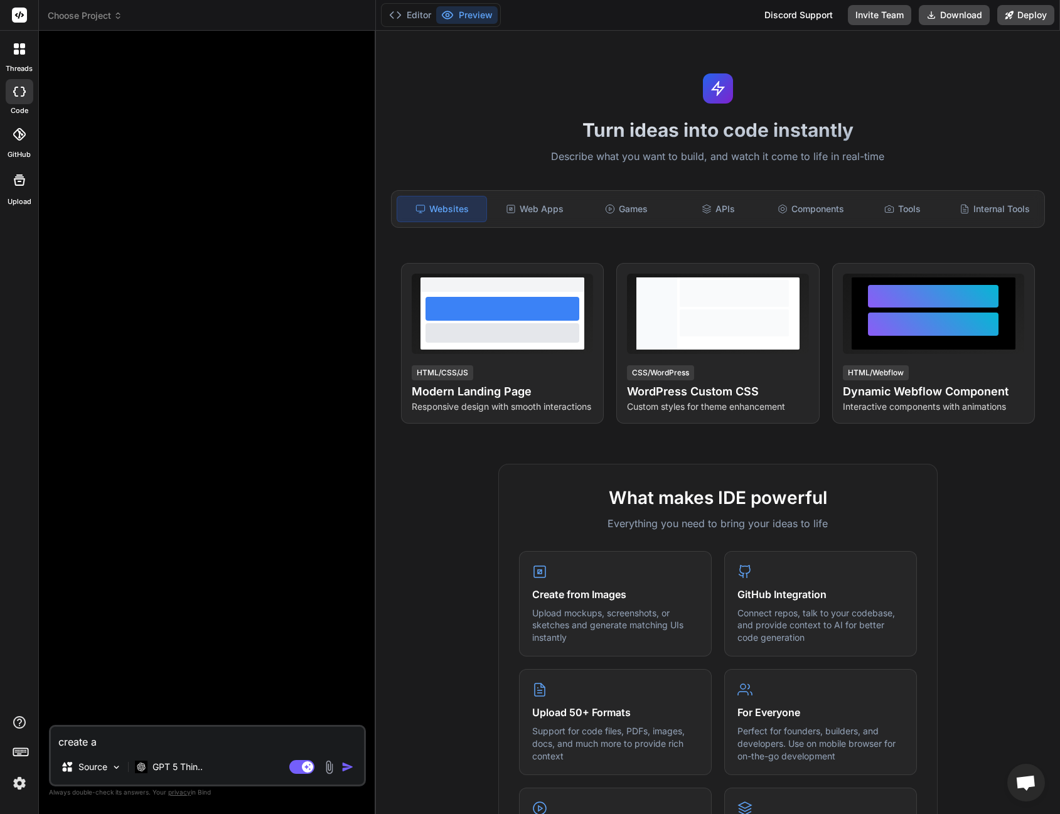
type textarea "create a s"
type textarea "x"
type textarea "create a st"
type textarea "x"
type textarea "create a stu"
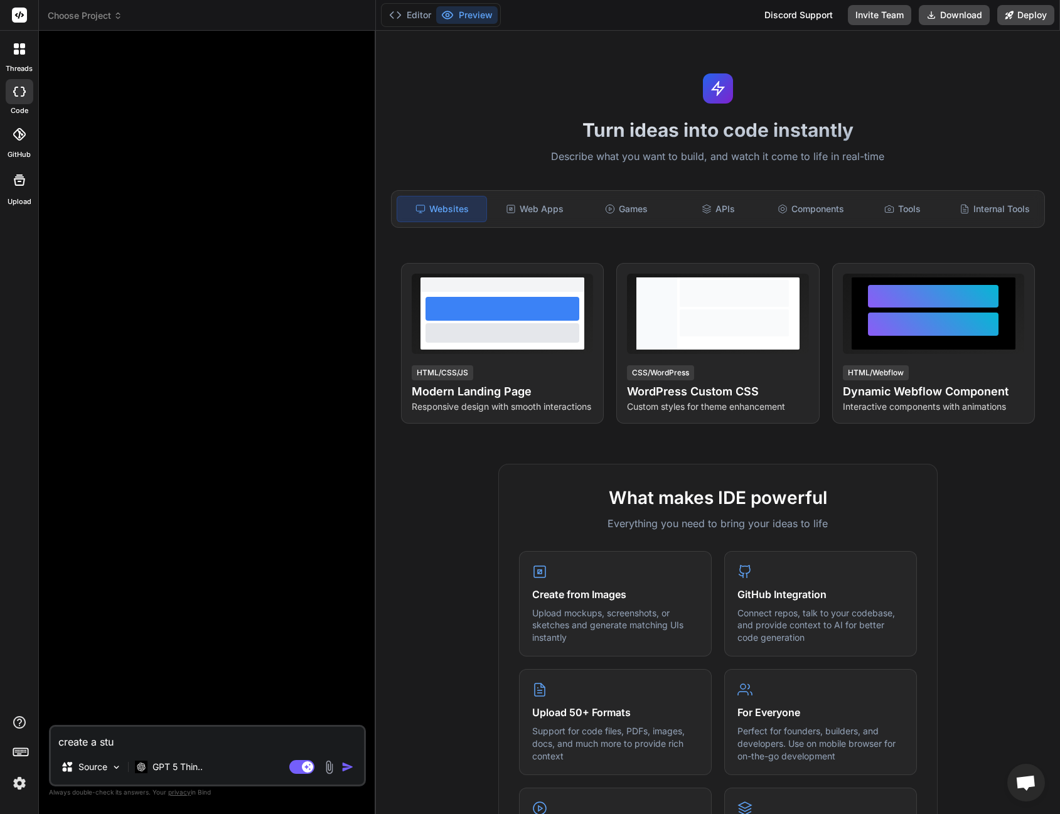
type textarea "x"
type textarea "create a stun"
type textarea "x"
type textarea "create a stunn"
type textarea "x"
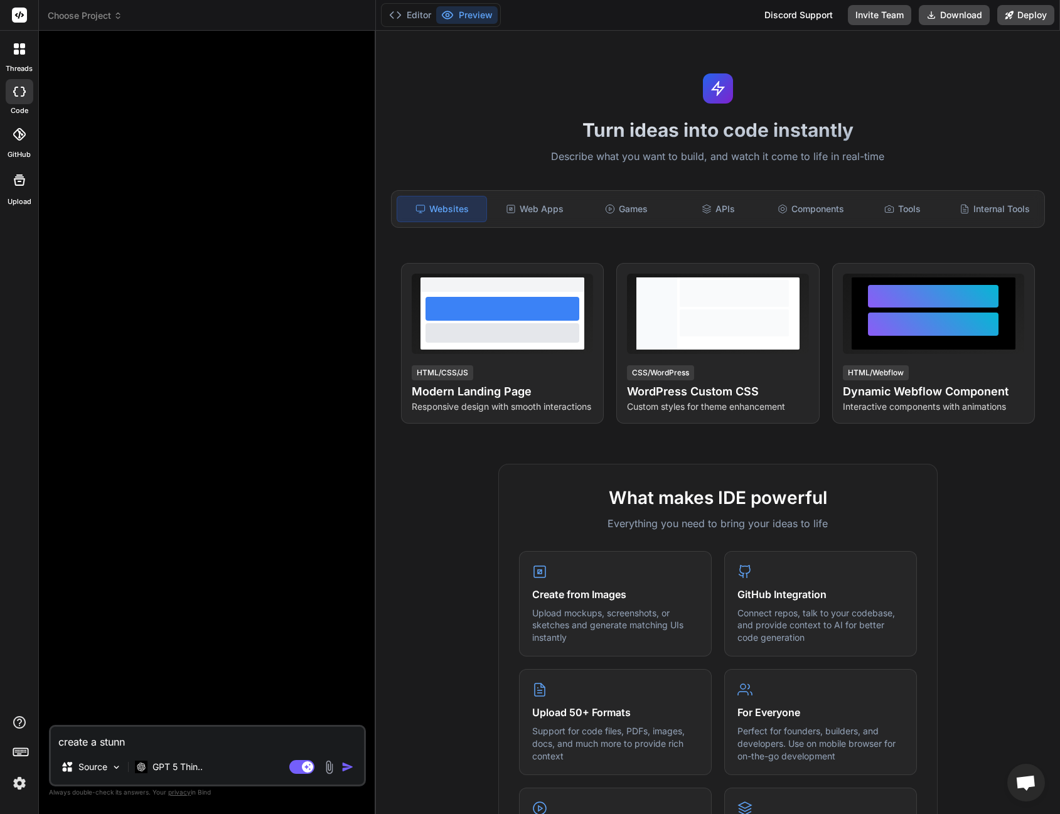
type textarea "create a stunni"
type textarea "x"
type textarea "create a stunnin"
type textarea "x"
type textarea "create a stunning"
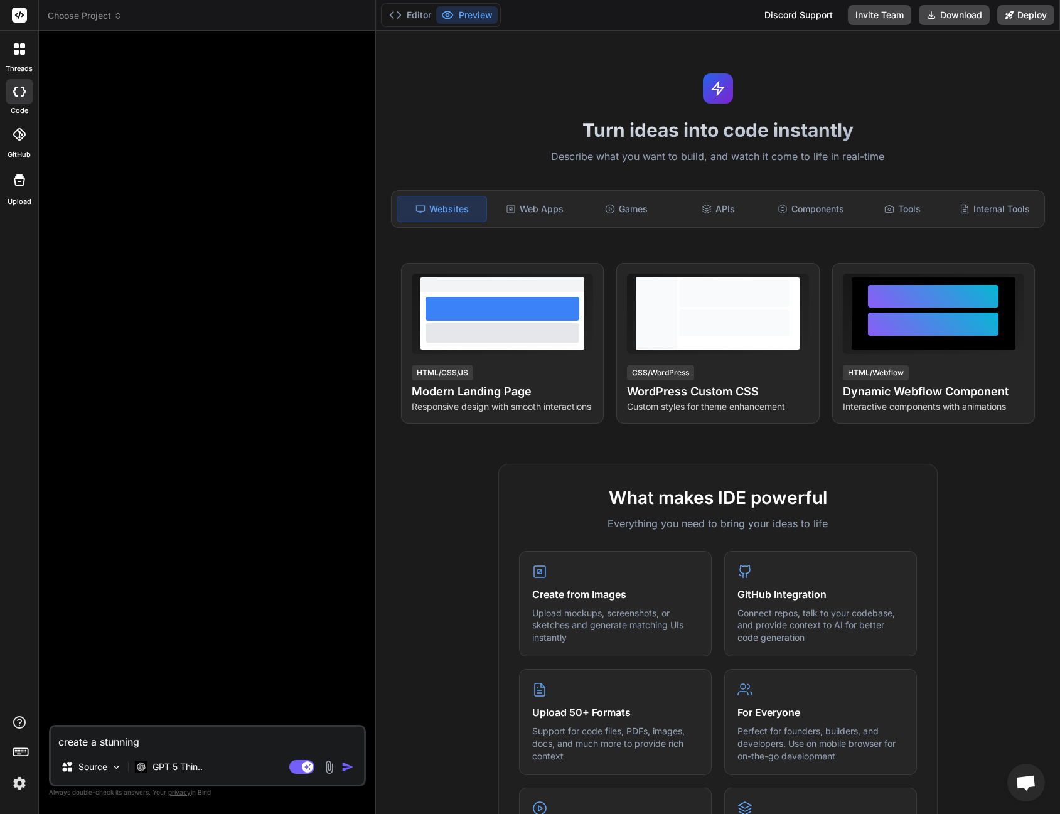
type textarea "x"
type textarea "create a stunning"
type textarea "x"
type textarea "create a stunning l"
type textarea "x"
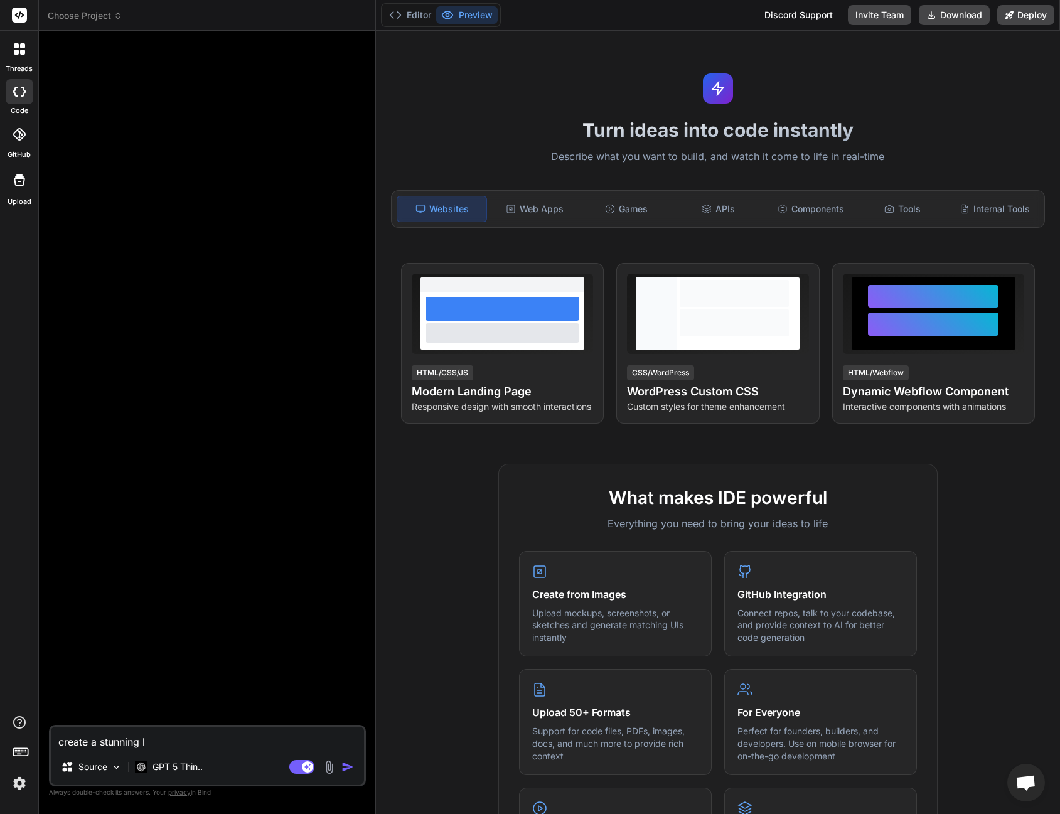
type textarea "create a stunning la"
type textarea "x"
type textarea "create a stunning lan"
type textarea "x"
type textarea "create a stunning land"
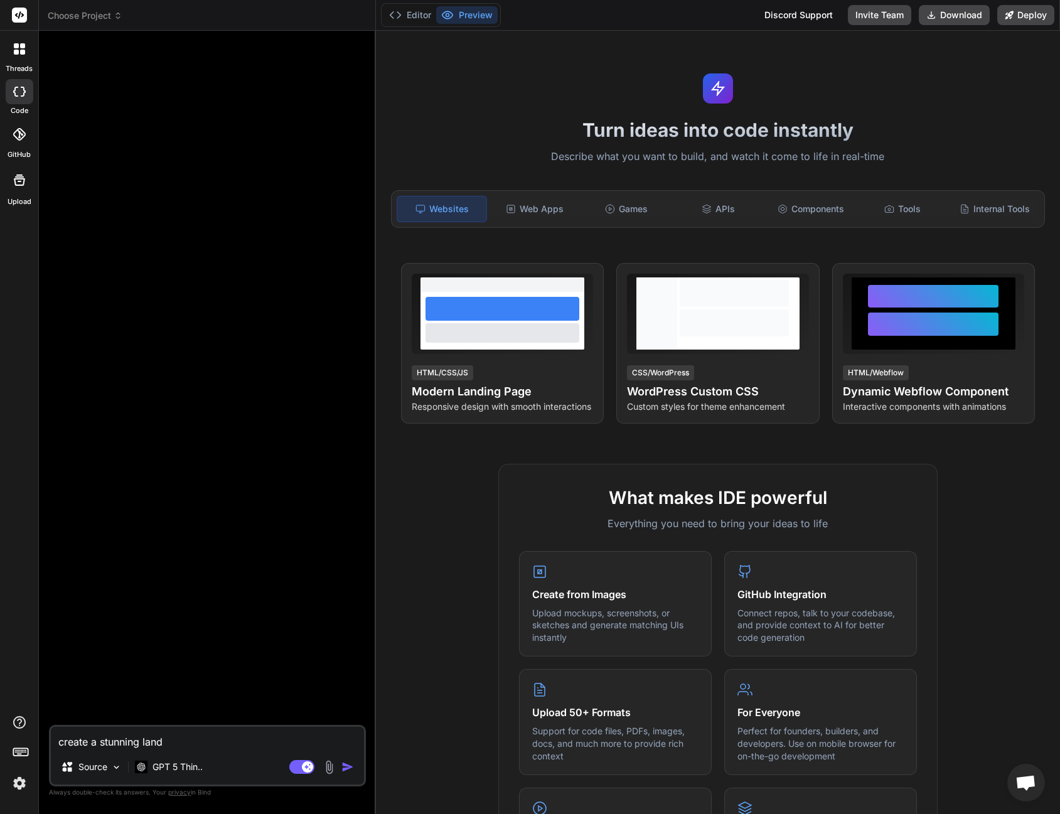
type textarea "x"
type textarea "create a stunning [PERSON_NAME]"
type textarea "x"
type textarea "create a stunning [PERSON_NAME]"
type textarea "x"
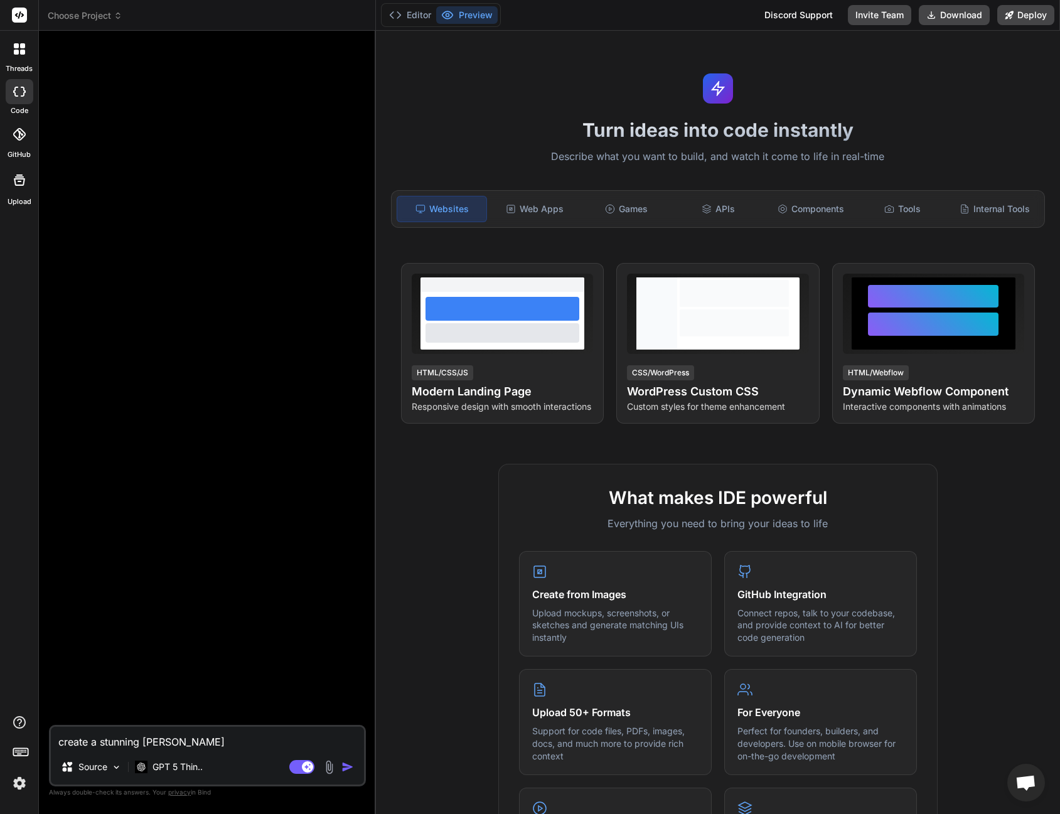
type textarea "create a stunning landing"
type textarea "x"
type textarea "create a stunning landing"
type textarea "x"
type textarea "create a stunning landing p"
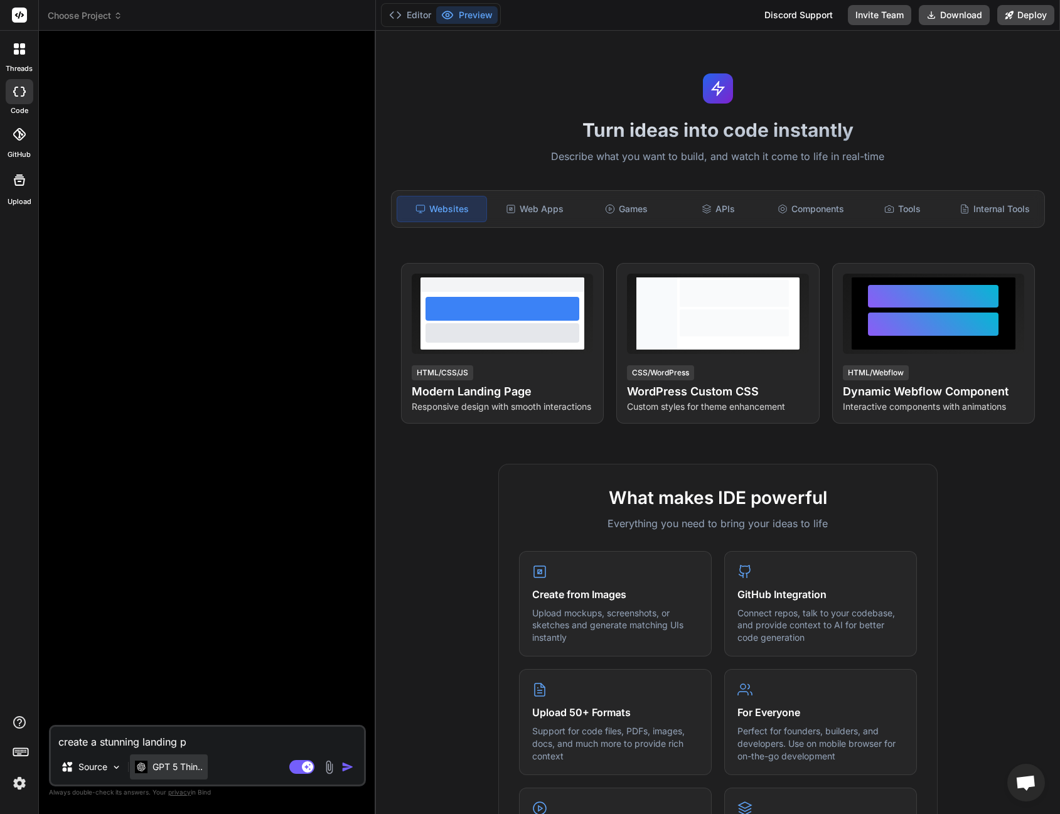
type textarea "x"
type textarea "create a stunning landing pa"
type textarea "x"
type textarea "create a stunning landing paa"
type textarea "x"
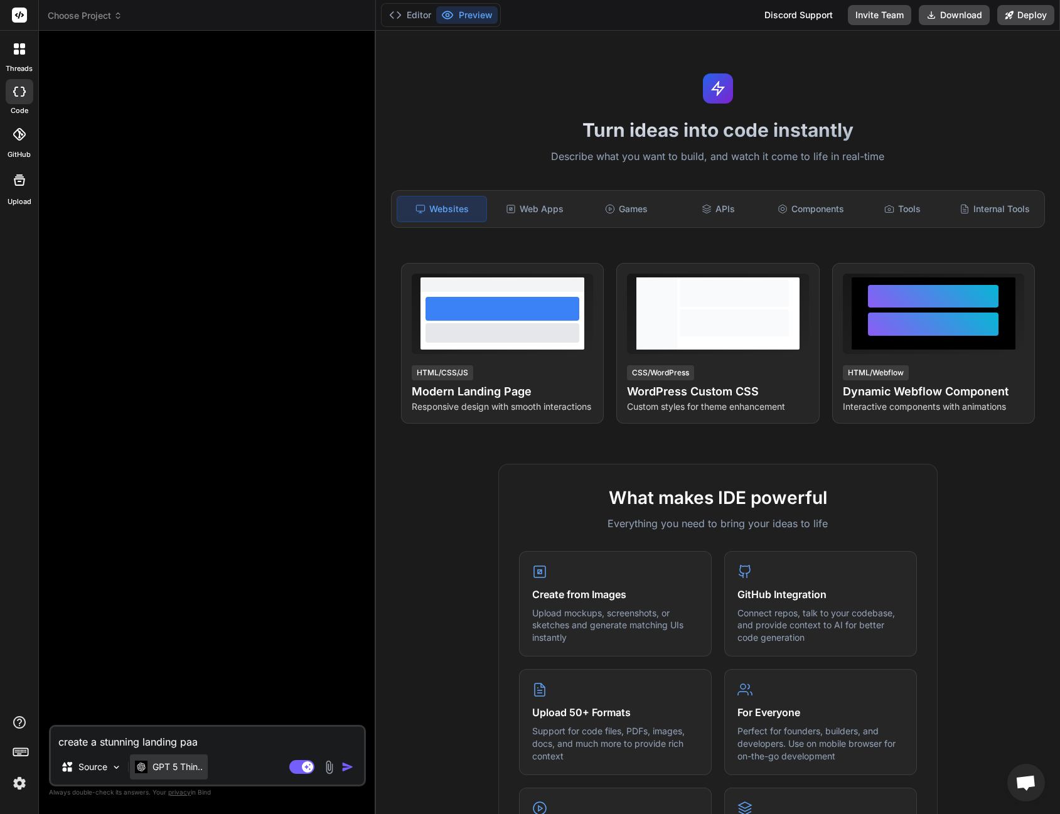
type textarea "create a stunning landing paag"
type textarea "x"
type textarea "create a stunning landing paage"
type textarea "x"
type textarea "create a stunning landing paag"
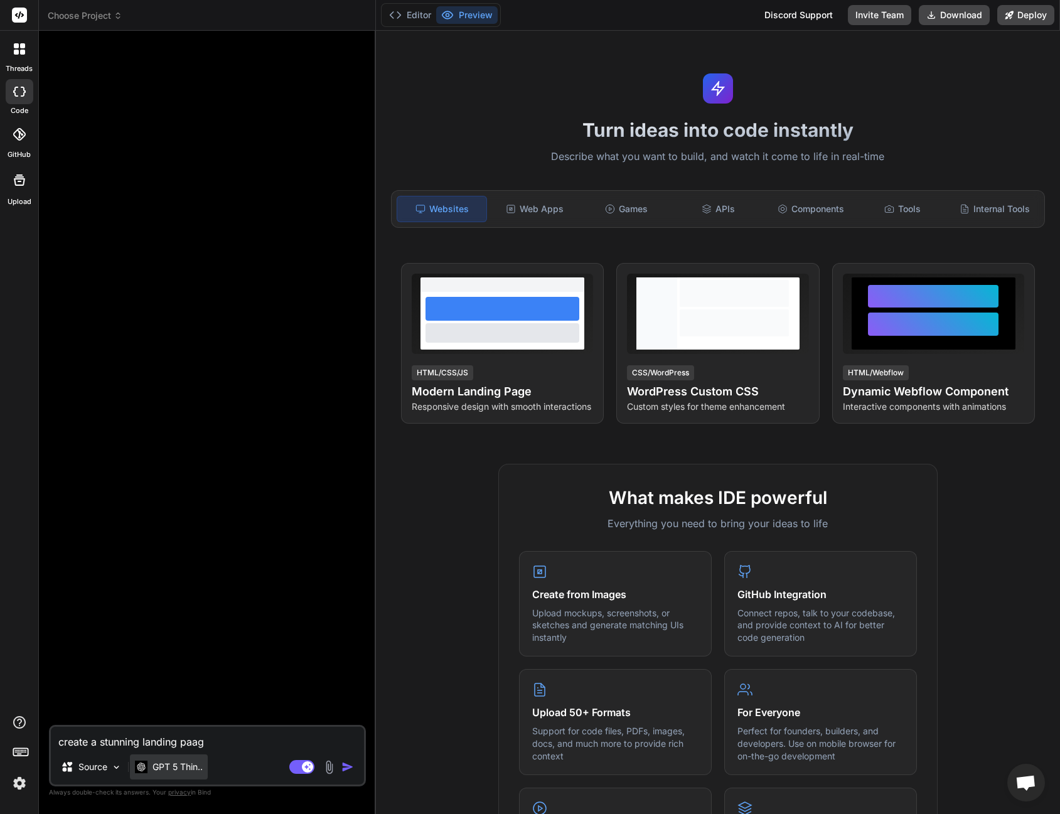
type textarea "x"
type textarea "create a stunning landing paa"
type textarea "x"
type textarea "create a stunning landing pa"
type textarea "x"
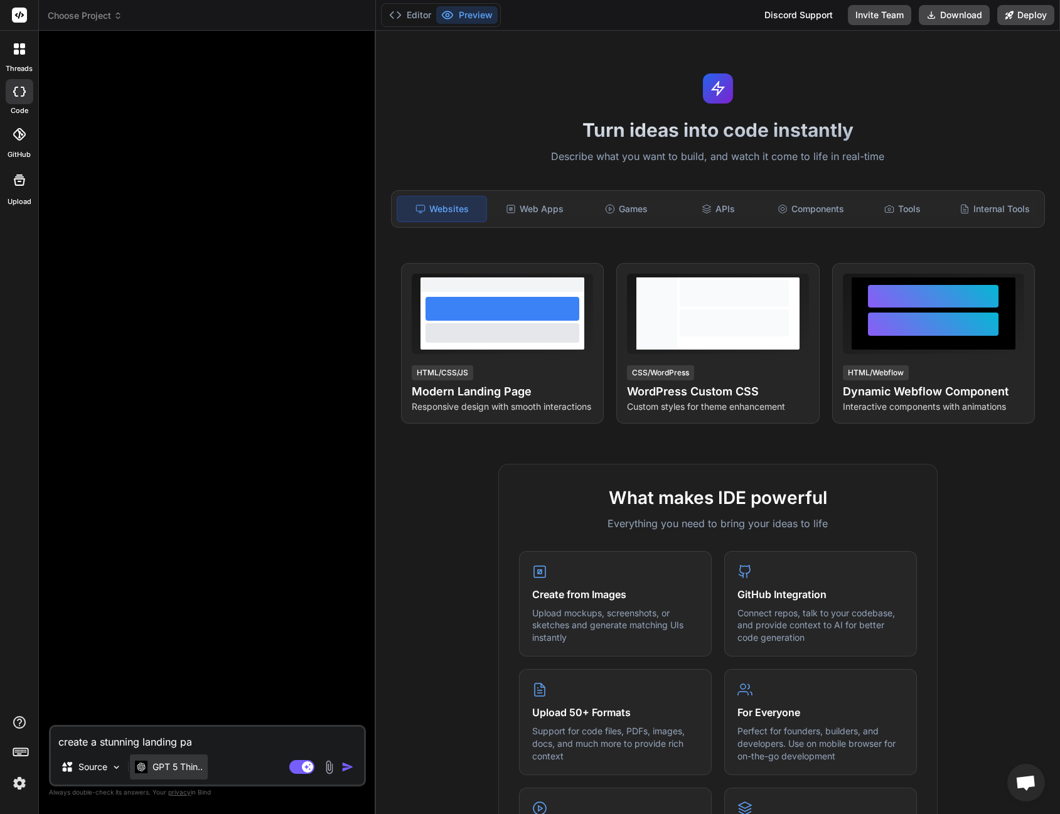
type textarea "create a stunning landing pag"
type textarea "x"
type textarea "create a stunning landing page"
type textarea "x"
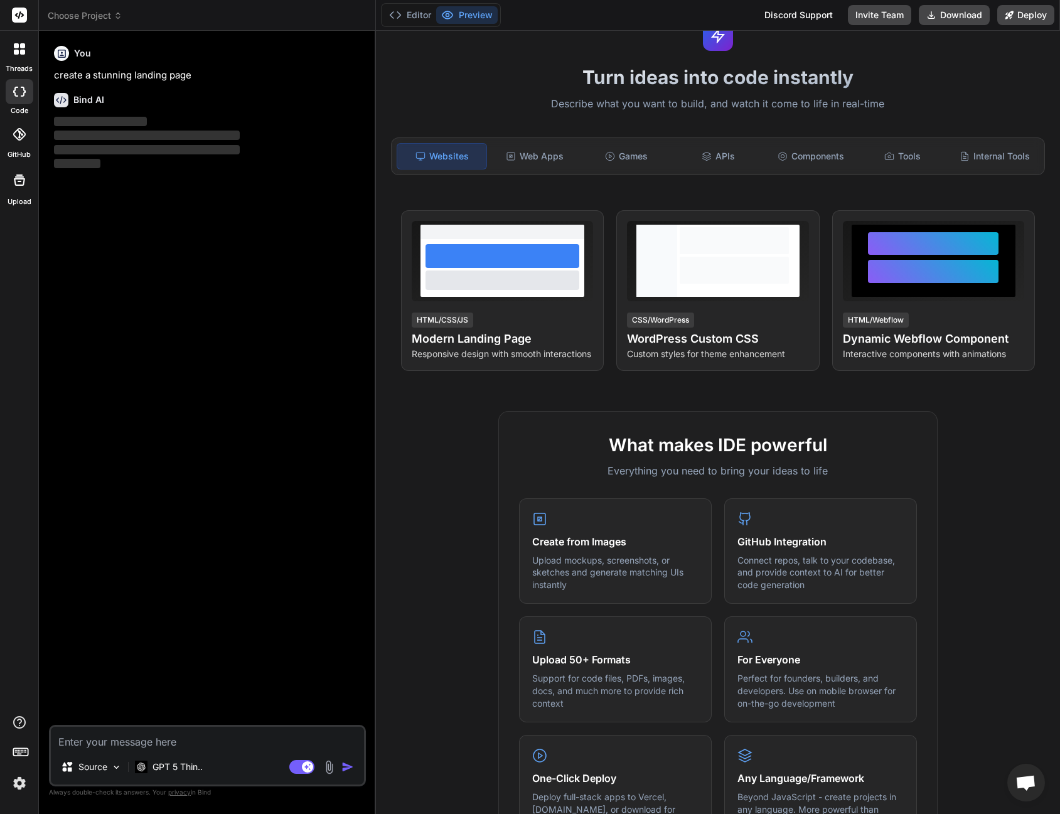
scroll to position [133, 0]
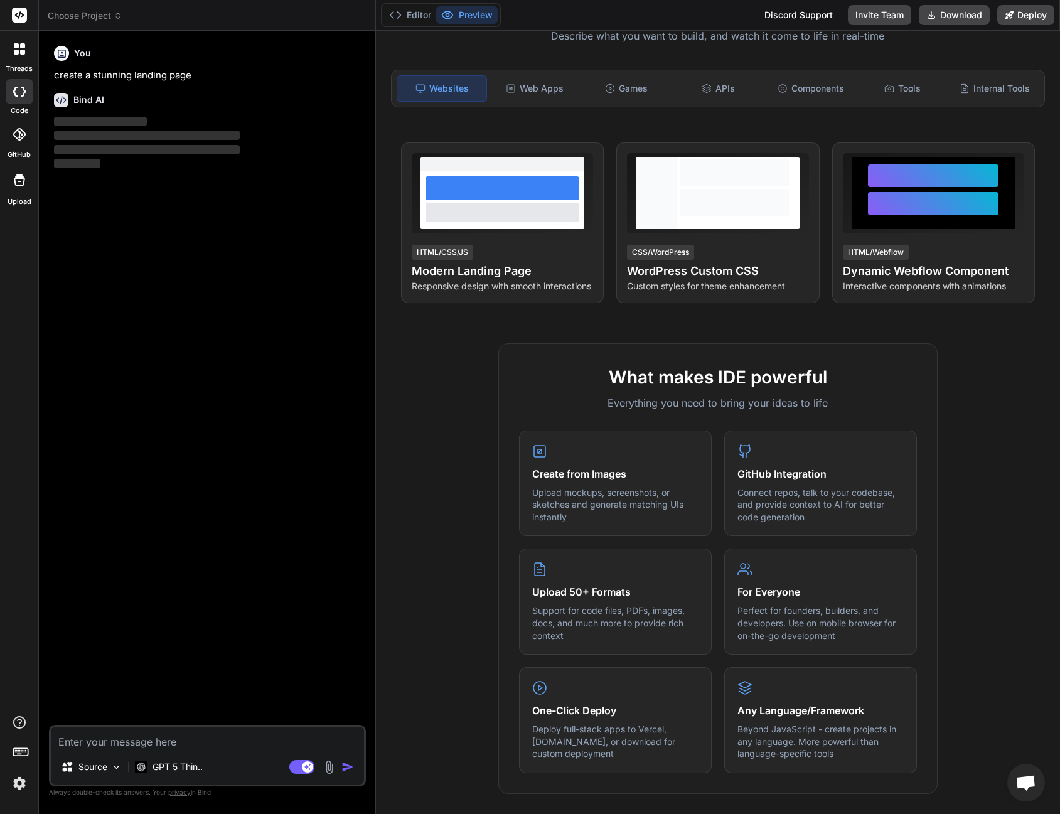
click at [23, 793] on img at bounding box center [19, 782] width 21 height 21
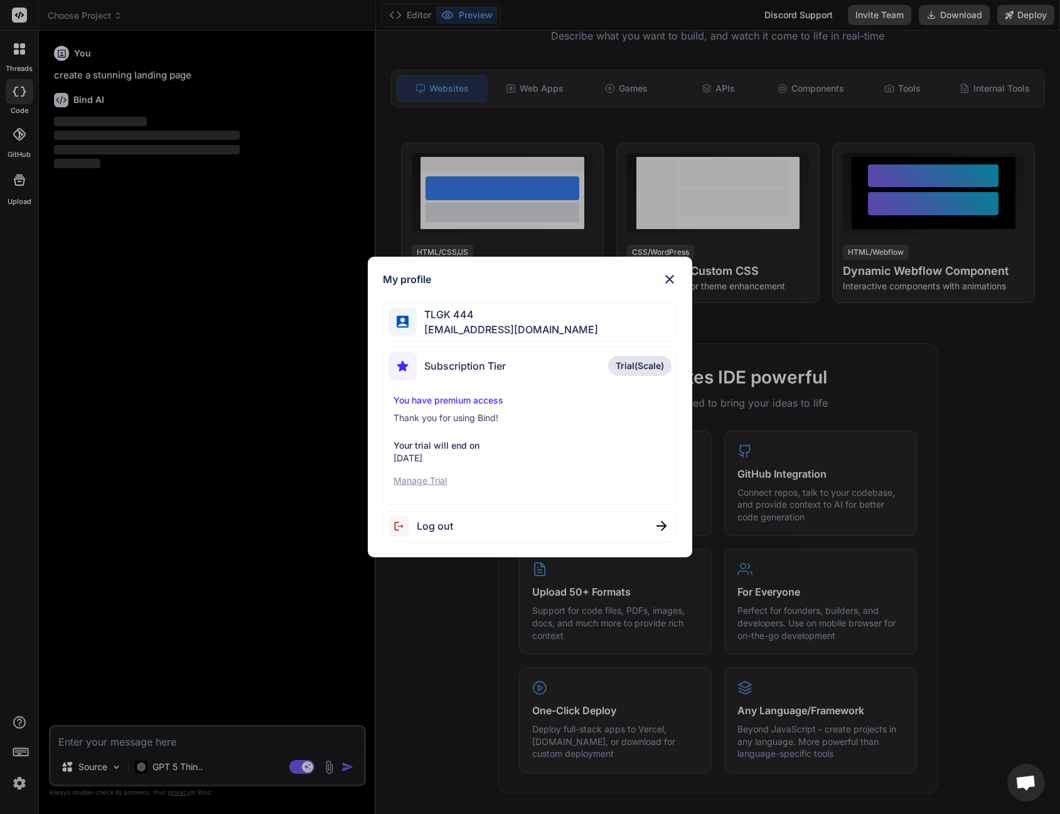
click at [412, 479] on p "Manage Trial" at bounding box center [529, 480] width 272 height 13
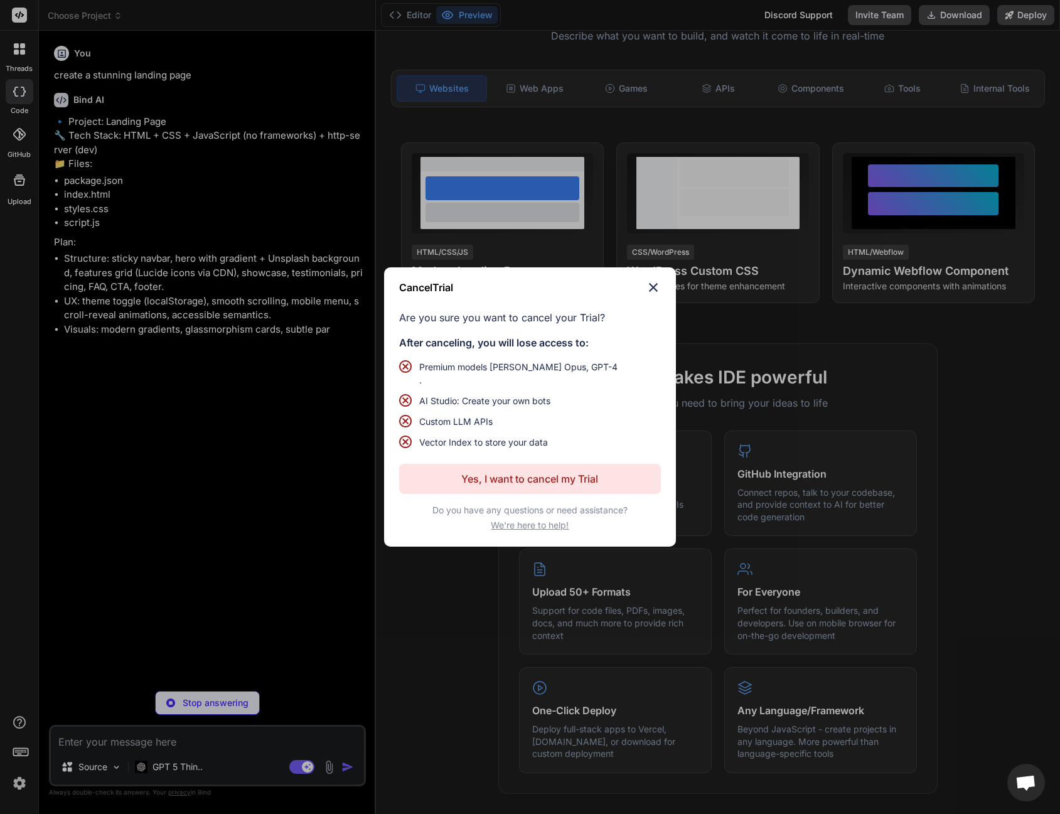
click at [457, 474] on button "Yes, I want to cancel my Trial" at bounding box center [529, 479] width 261 height 30
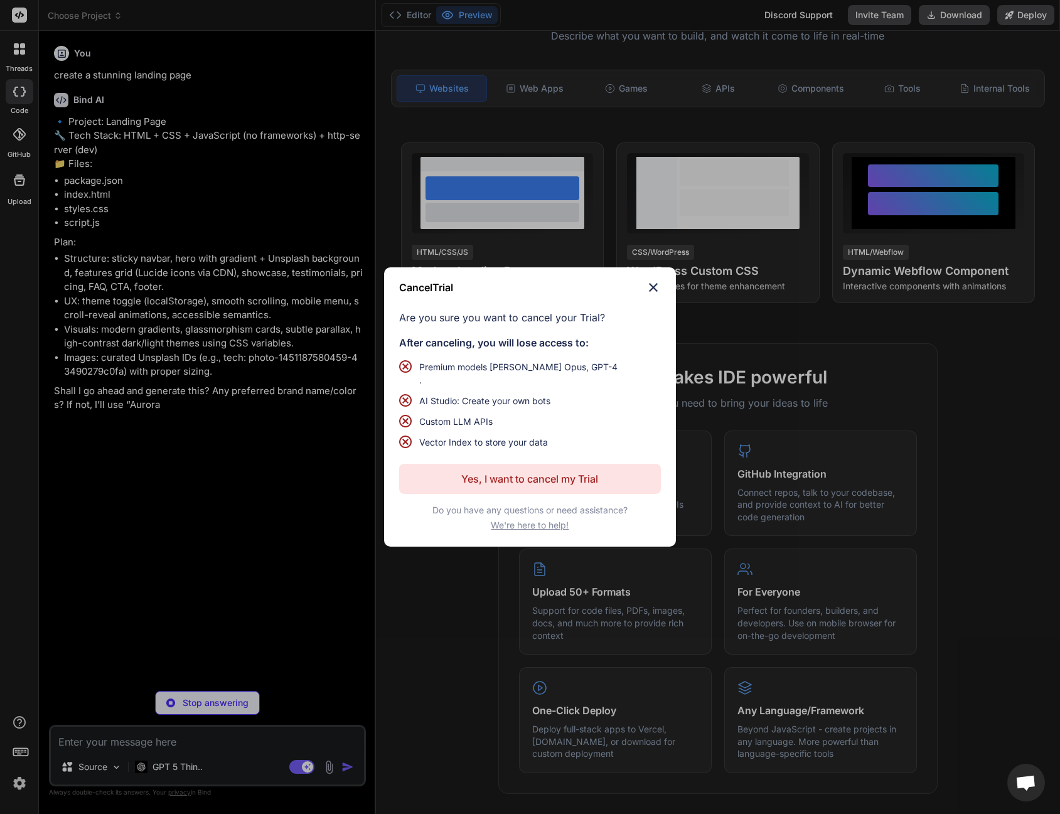
type textarea "x"
